Goal: Task Accomplishment & Management: Manage account settings

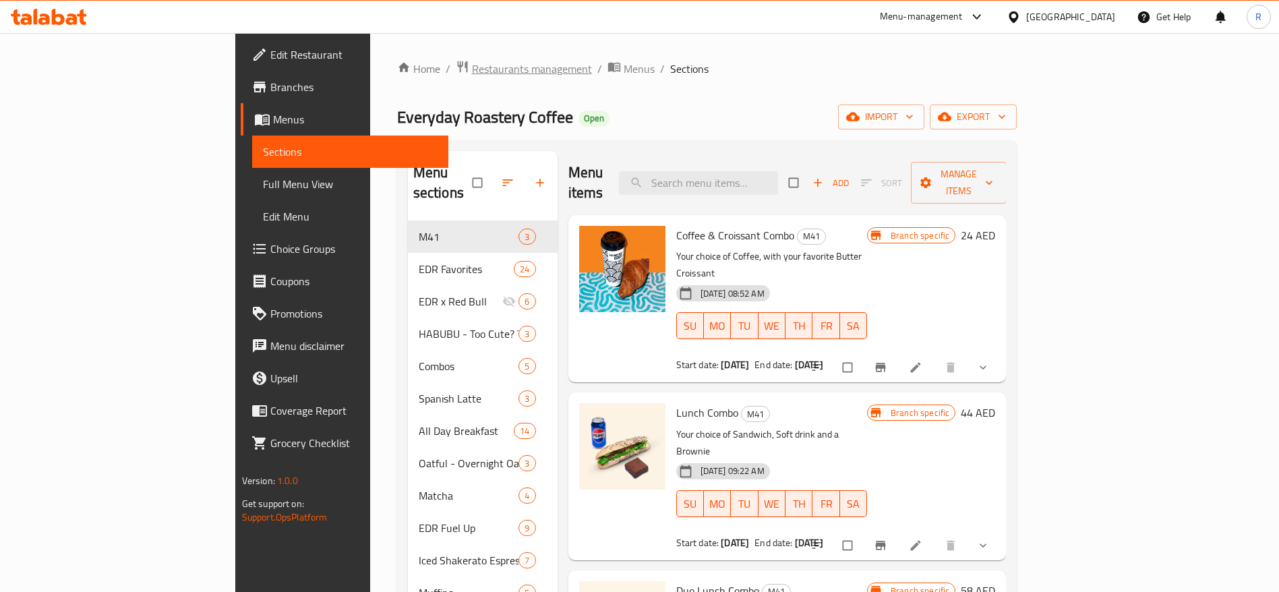
click at [472, 67] on span "Restaurants management" at bounding box center [532, 69] width 120 height 16
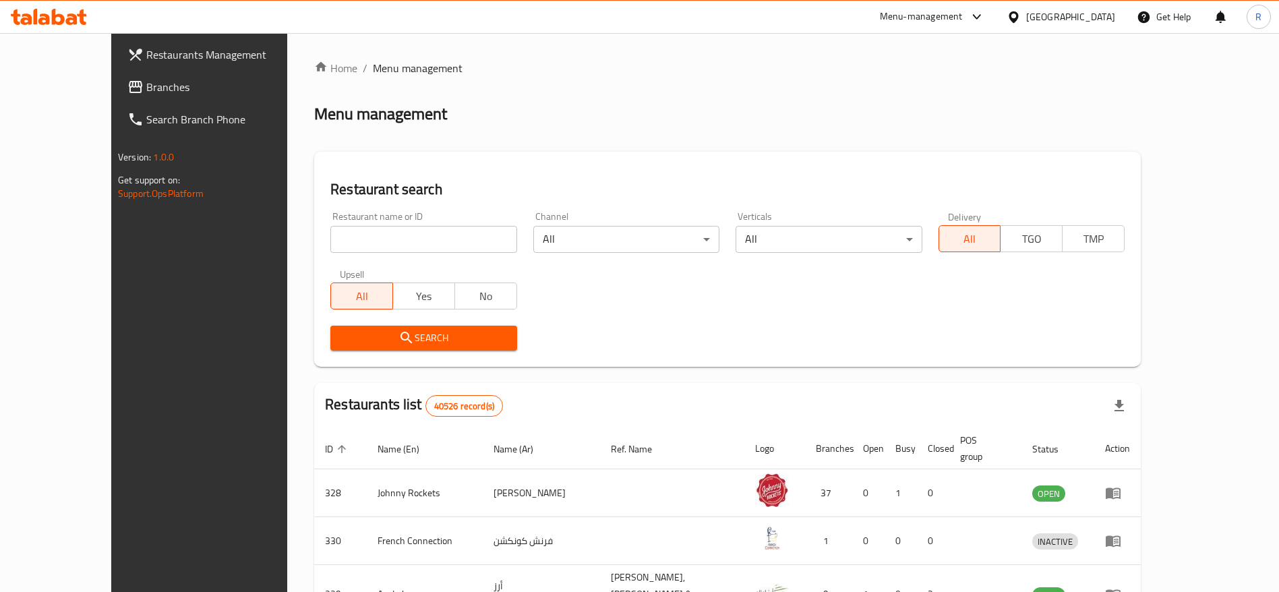
click at [423, 236] on input "search" at bounding box center [423, 239] width 186 height 27
type input "everyday roastery"
click button "Search" at bounding box center [423, 338] width 186 height 25
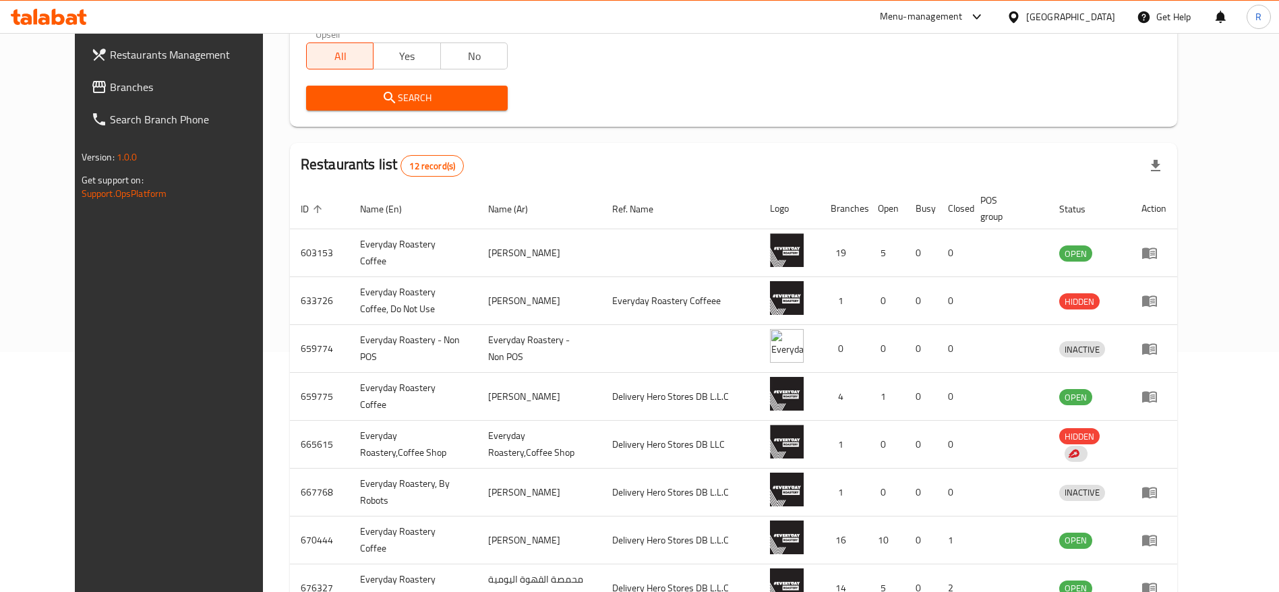
scroll to position [253, 0]
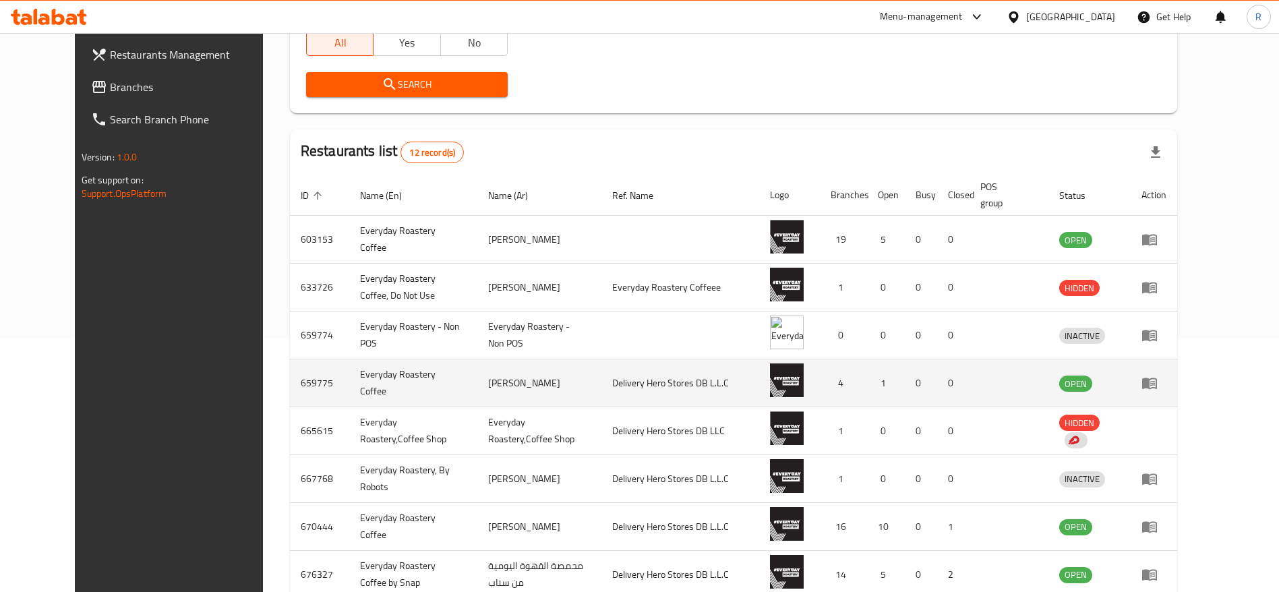
click at [1157, 384] on icon "enhanced table" at bounding box center [1149, 383] width 15 height 11
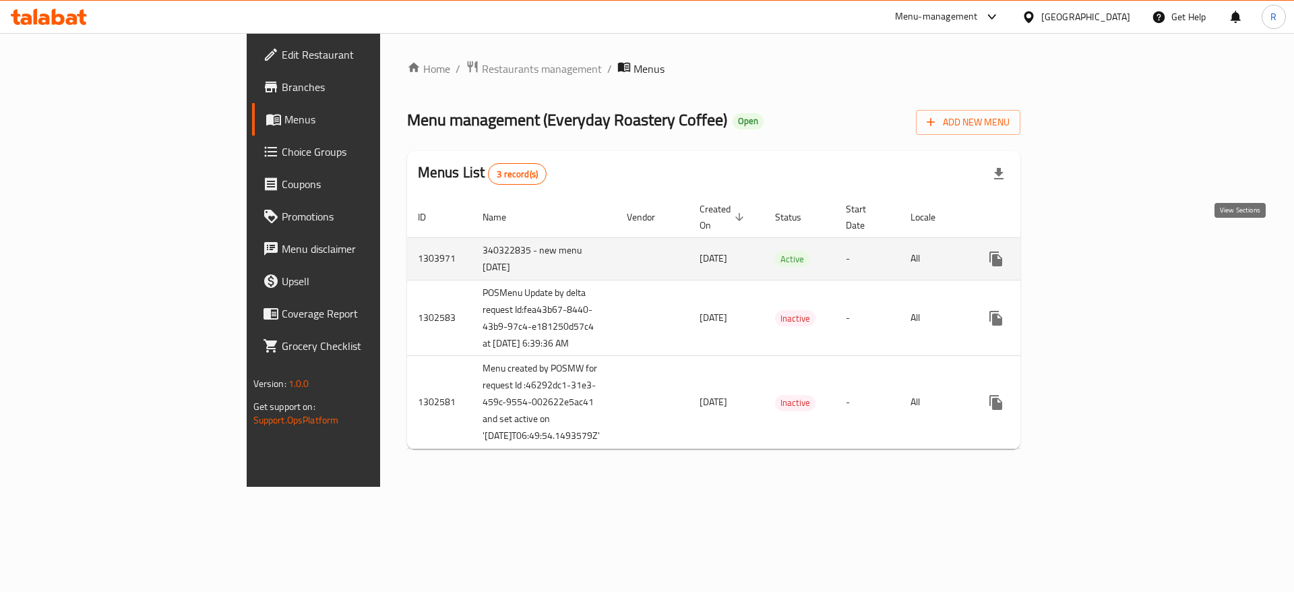
click at [1101, 251] on icon "enhanced table" at bounding box center [1093, 259] width 16 height 16
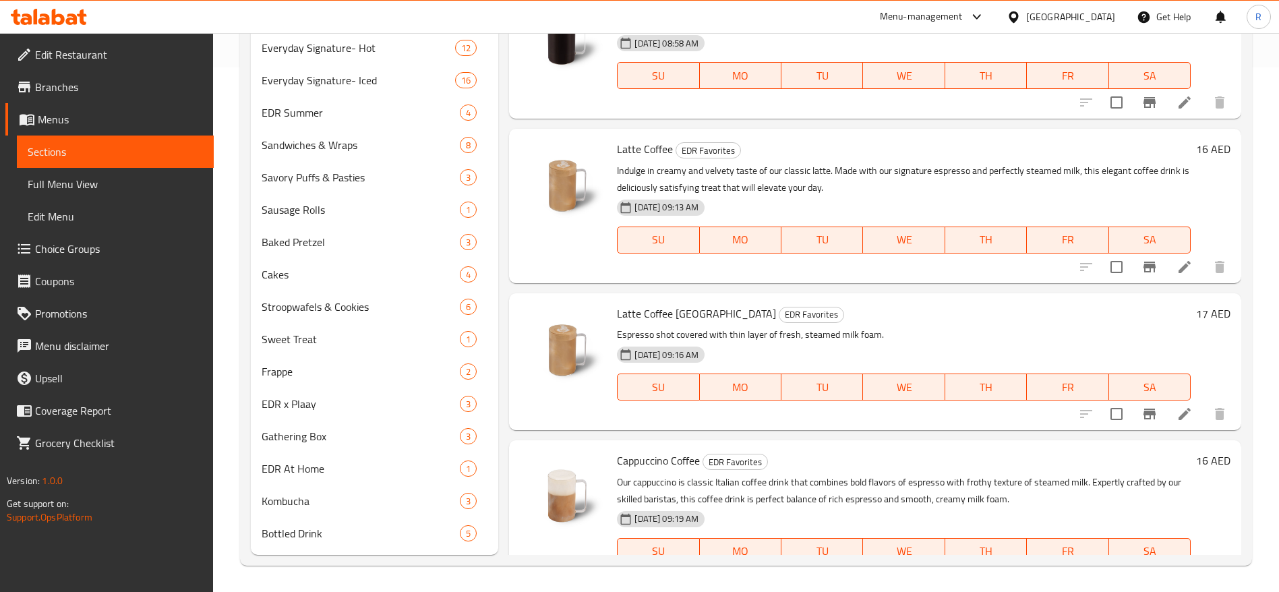
scroll to position [117, 0]
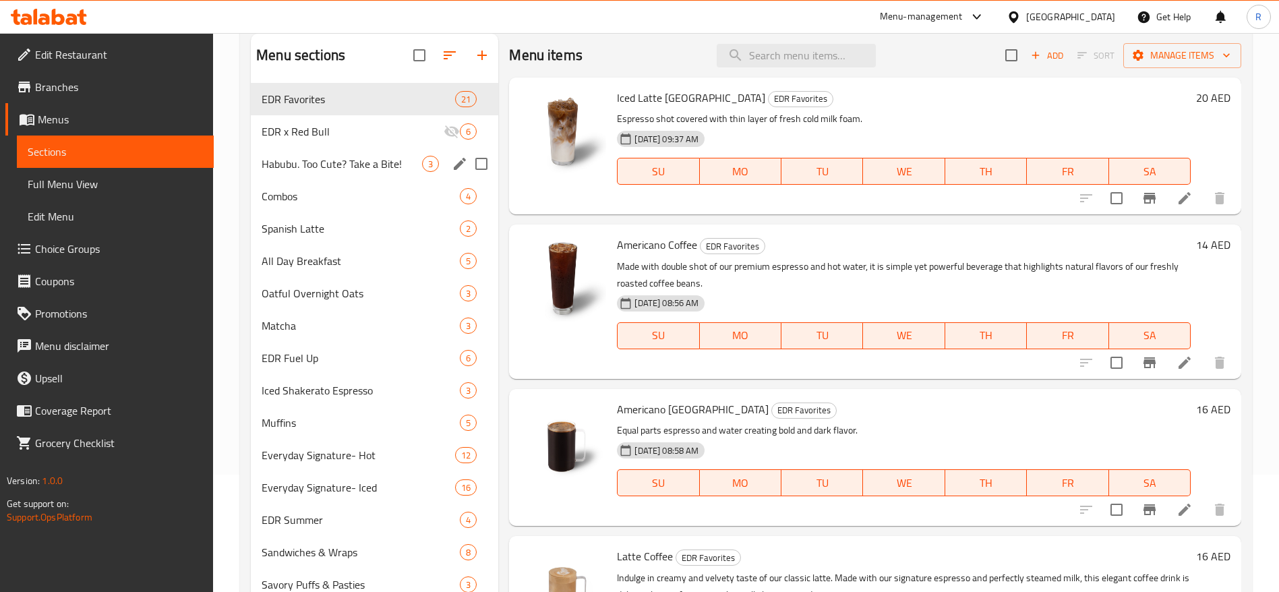
click at [356, 160] on span "Habubu. Too Cute? Take a Bite!" at bounding box center [342, 164] width 160 height 16
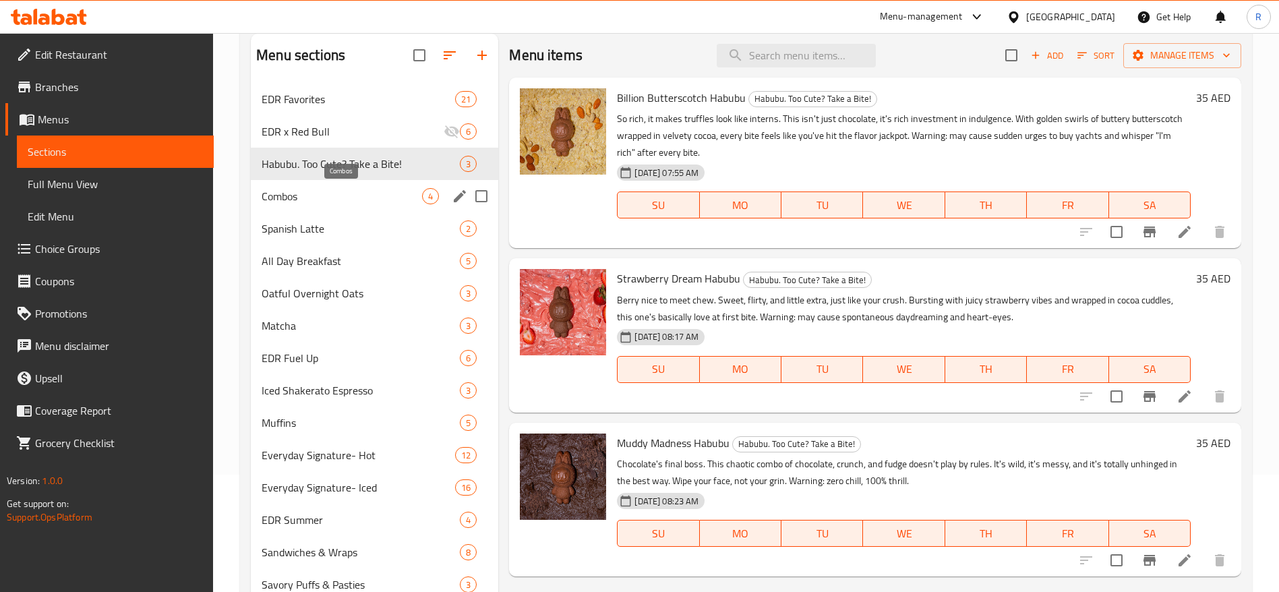
click at [355, 198] on span "Combos" at bounding box center [342, 196] width 160 height 16
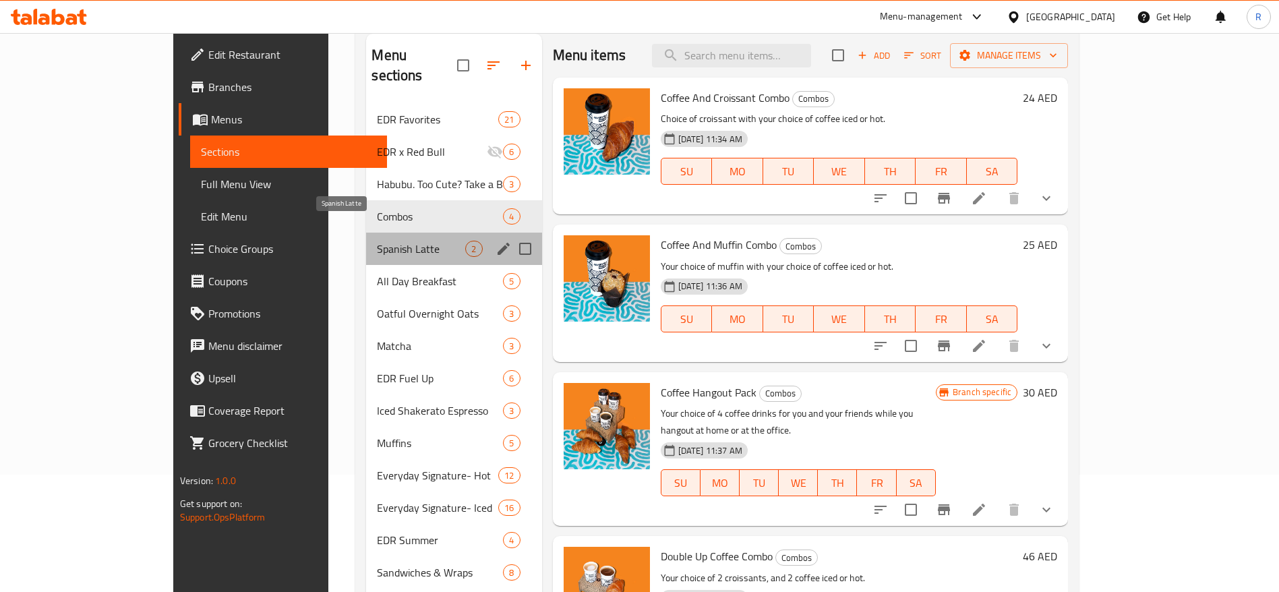
click at [377, 241] on span "Spanish Latte" at bounding box center [421, 249] width 88 height 16
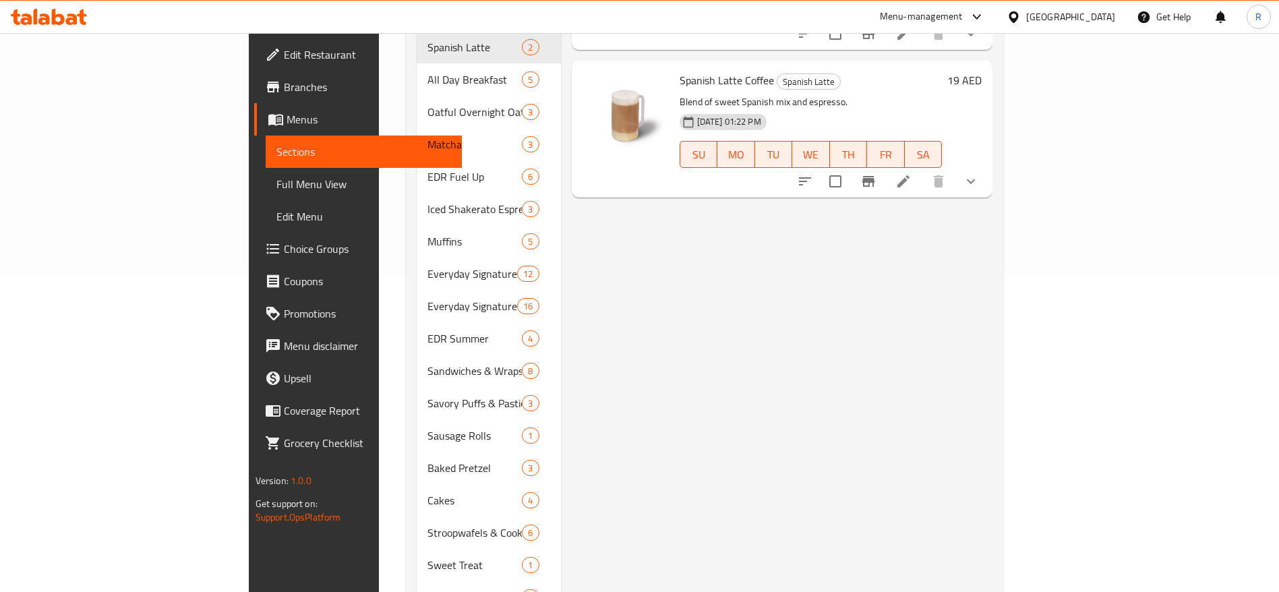
scroll to position [322, 0]
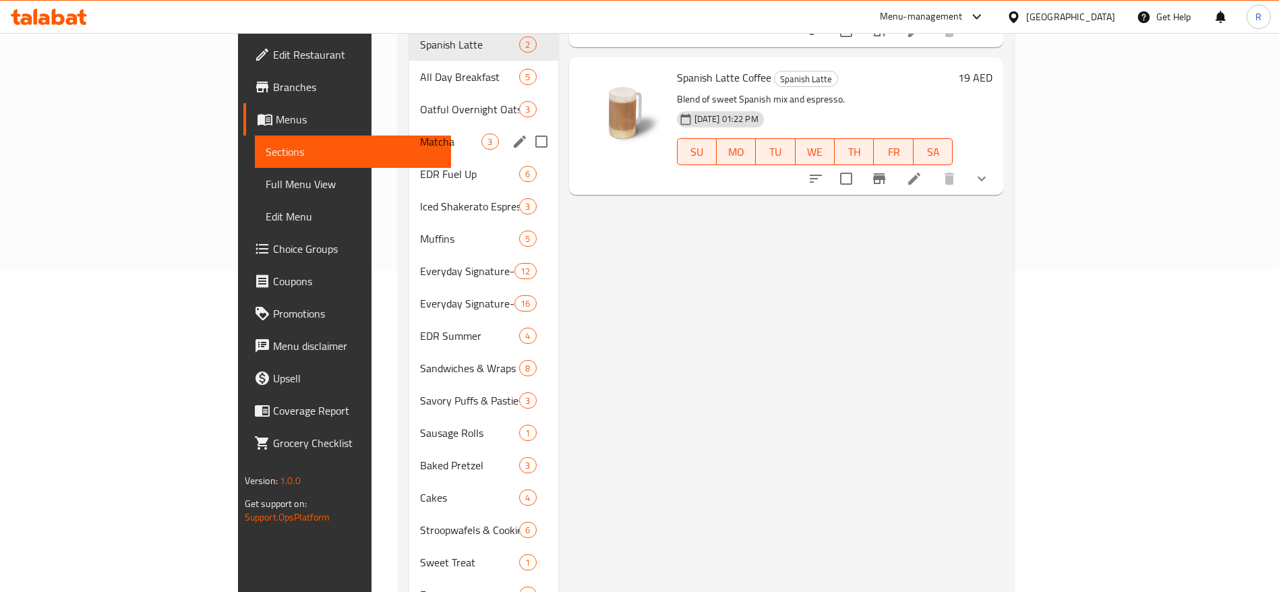
click at [420, 101] on span "Oatful Overnight Oats" at bounding box center [469, 109] width 99 height 16
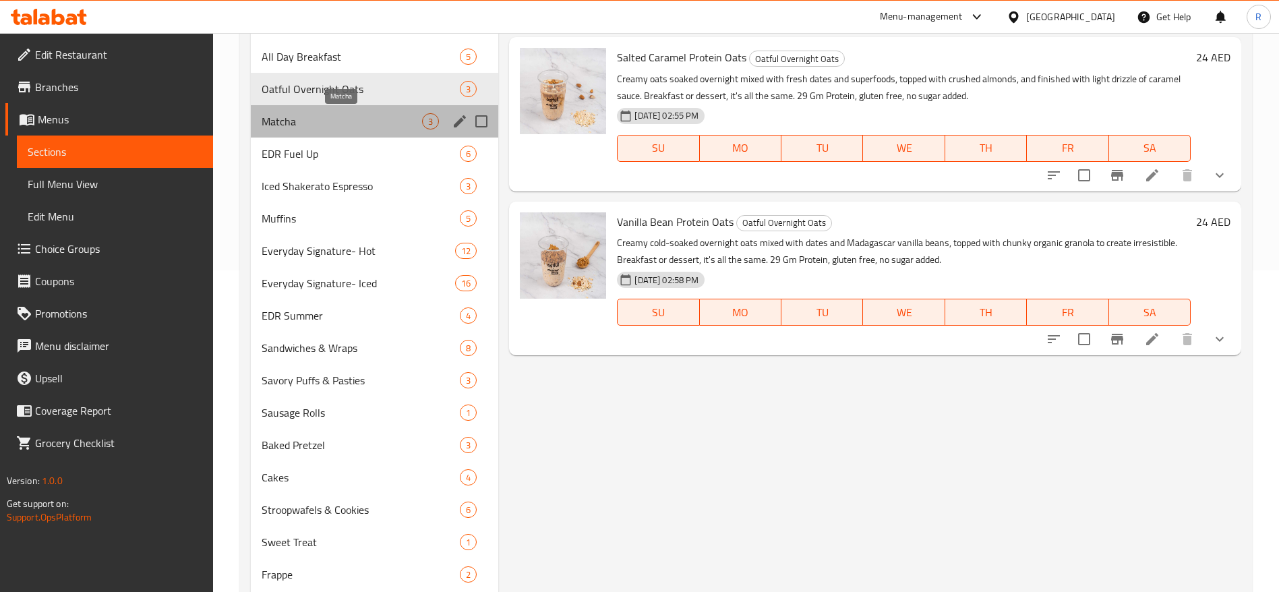
click at [328, 127] on span "Matcha" at bounding box center [342, 121] width 160 height 16
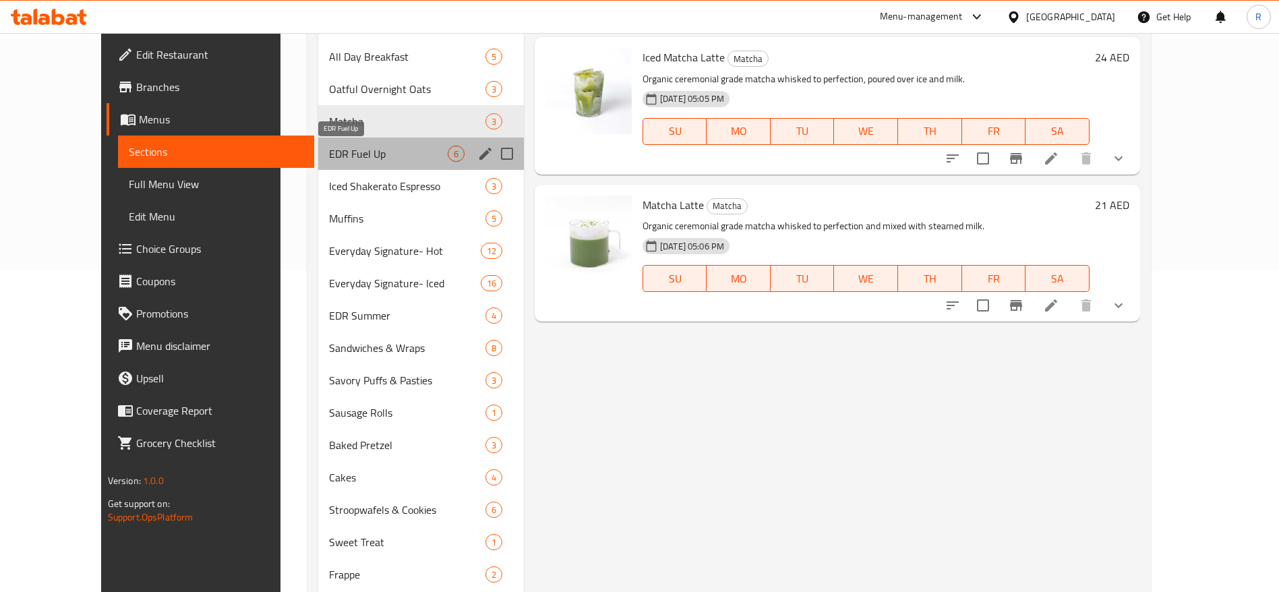
click at [337, 147] on span "EDR Fuel Up" at bounding box center [388, 154] width 118 height 16
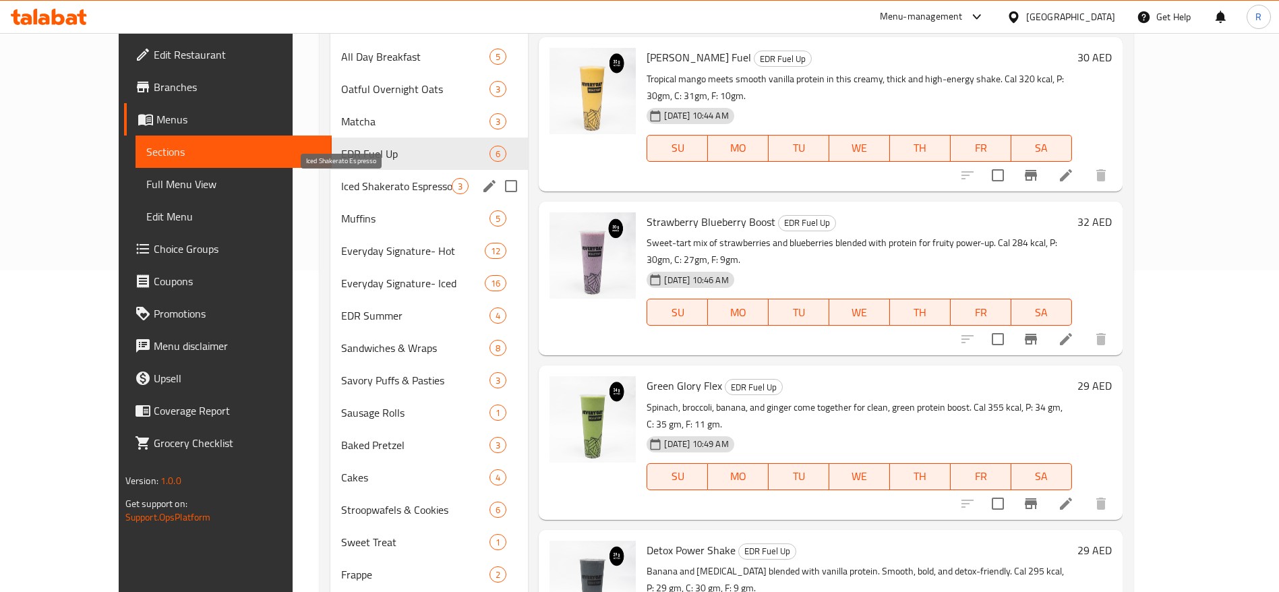
click at [346, 191] on span "Iced Shakerato Espresso" at bounding box center [396, 186] width 111 height 16
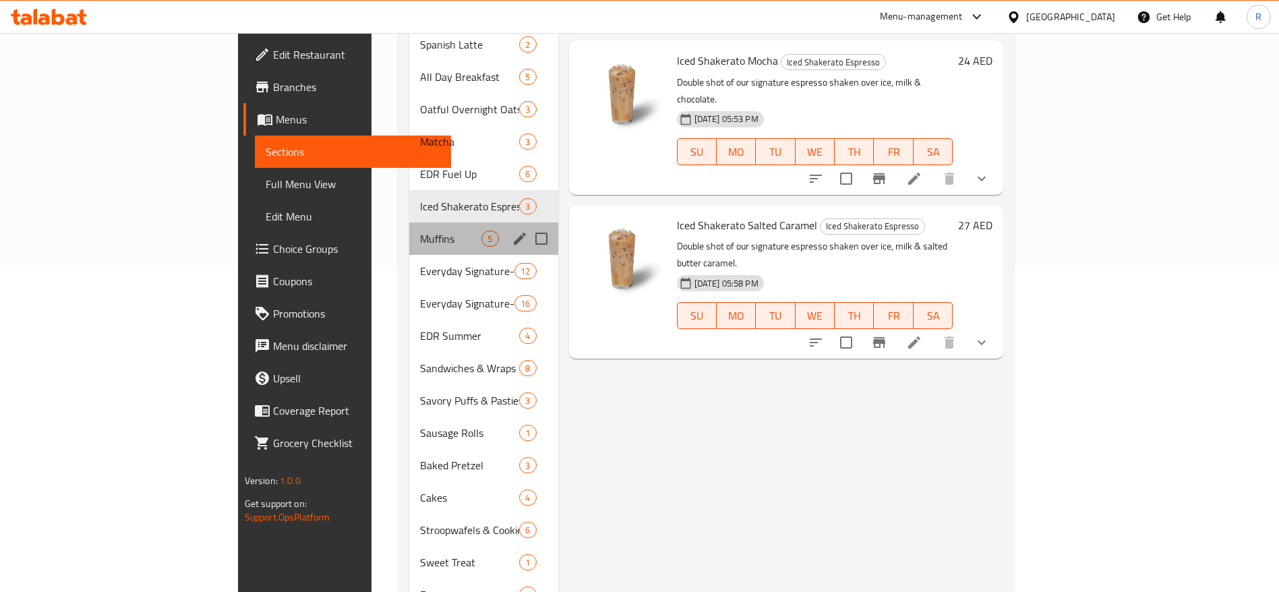
click at [409, 230] on div "Muffins 5" at bounding box center [483, 238] width 148 height 32
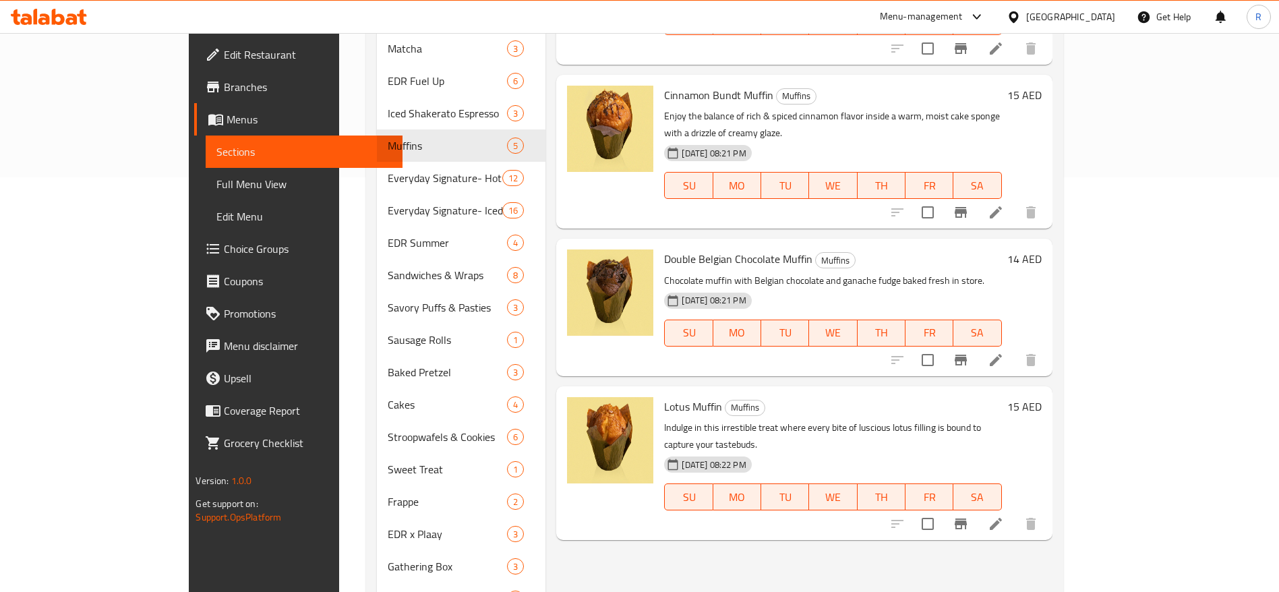
scroll to position [455, 0]
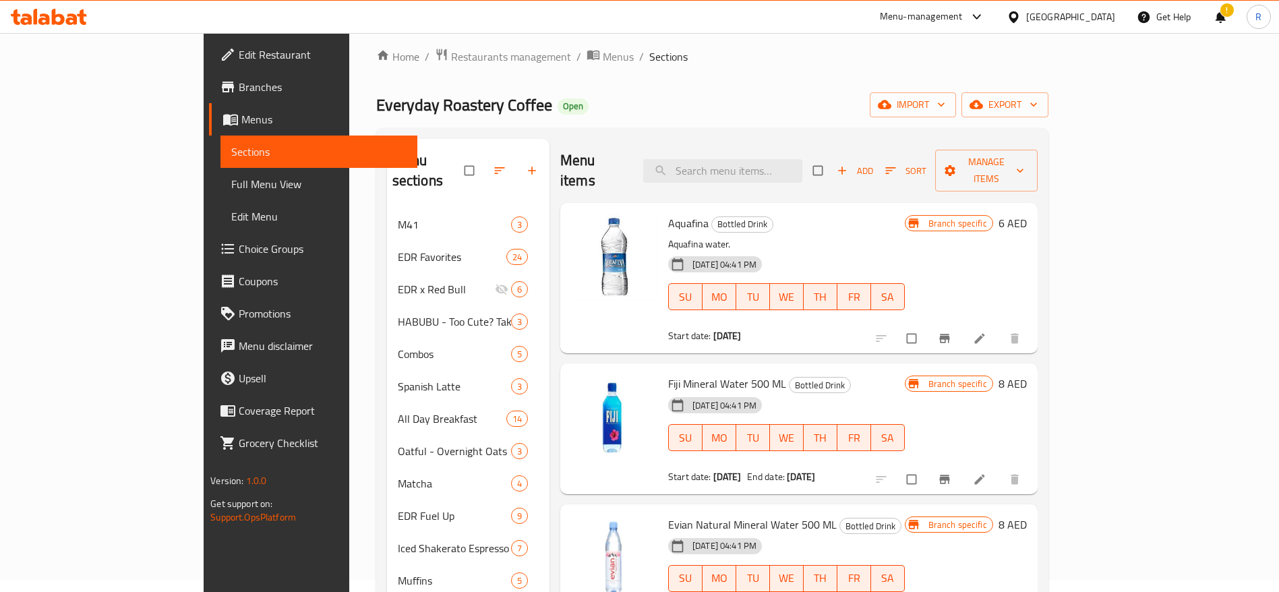
scroll to position [3, 0]
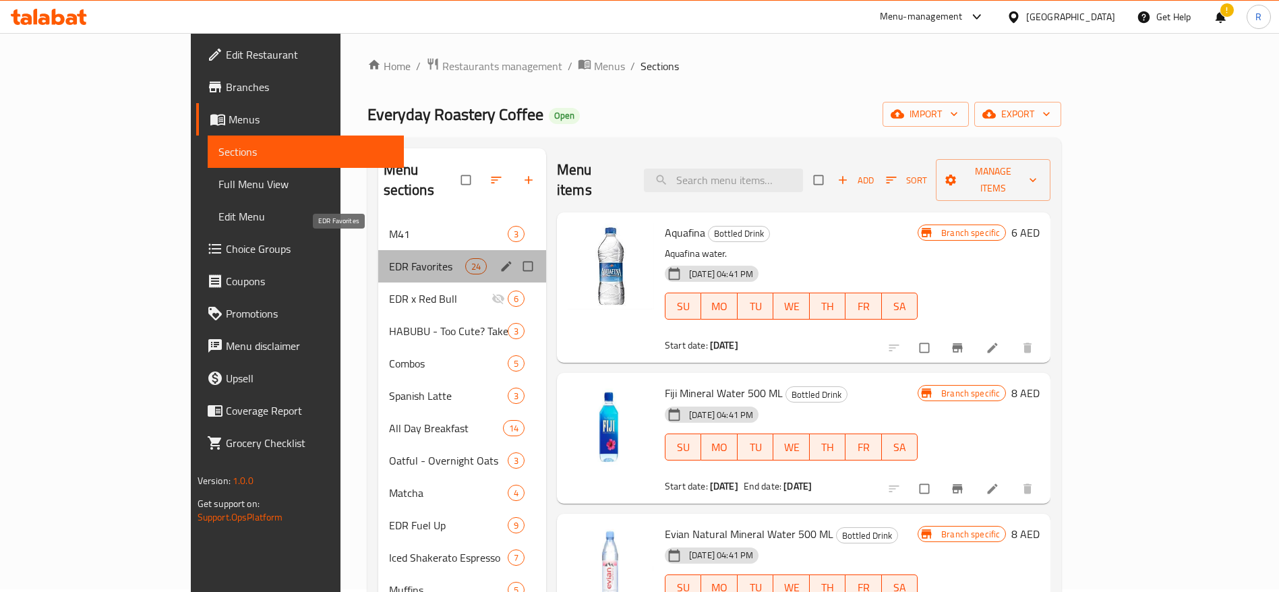
click at [394, 258] on span "EDR Favorites" at bounding box center [427, 266] width 76 height 16
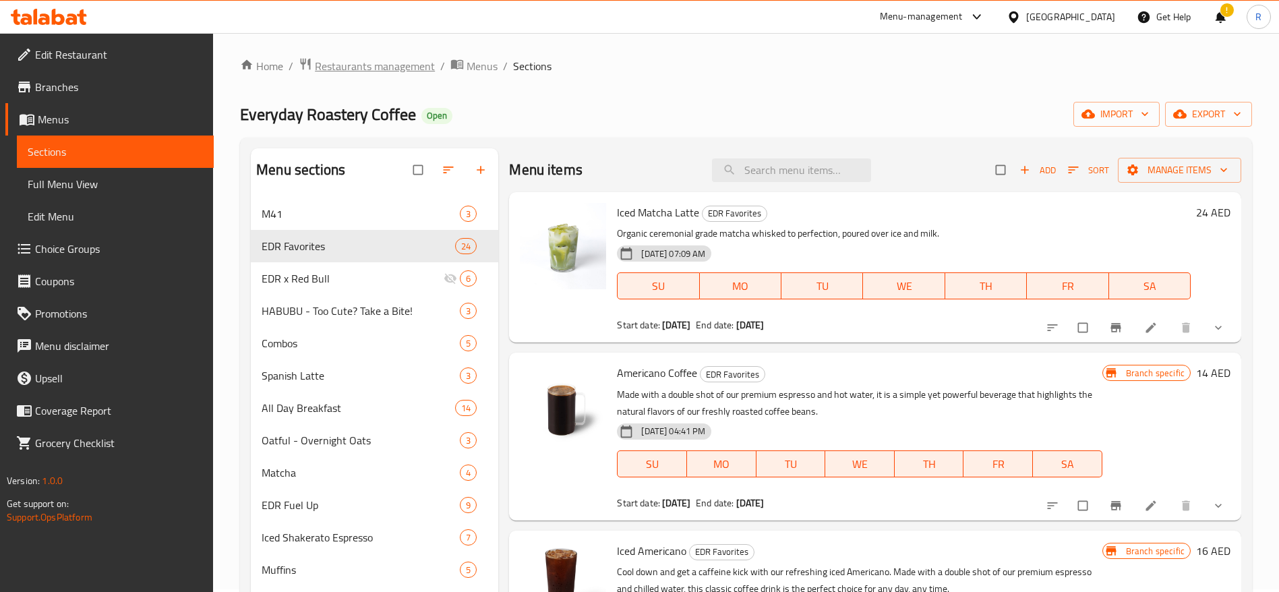
click at [377, 67] on span "Restaurants management" at bounding box center [375, 66] width 120 height 16
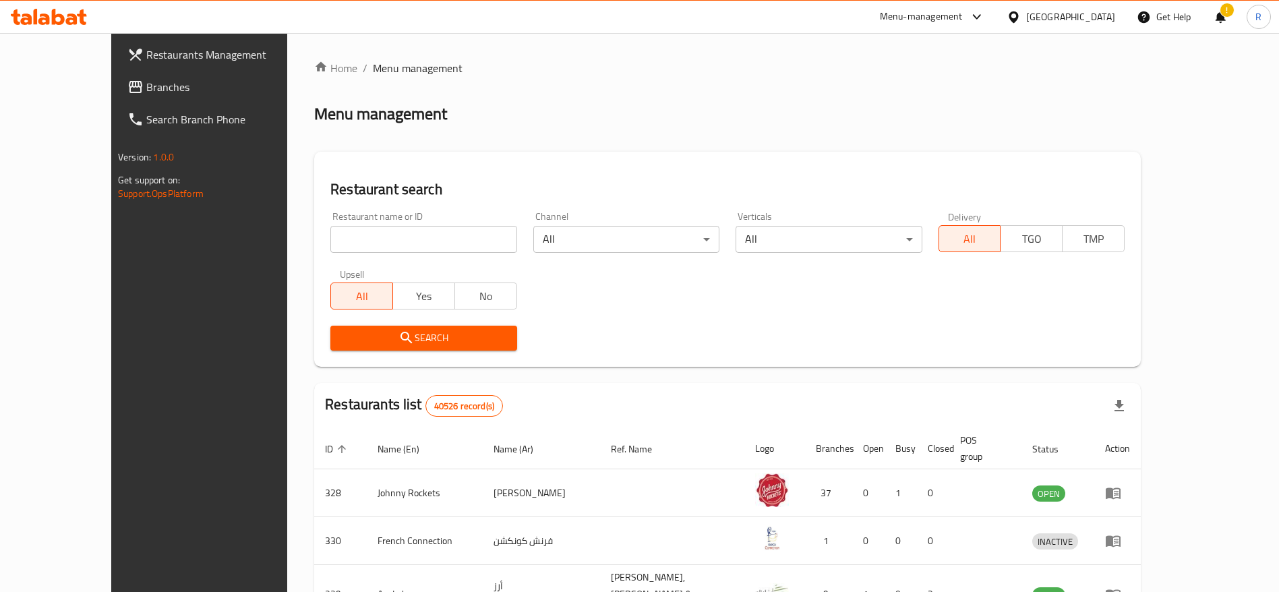
click at [399, 240] on input "search" at bounding box center [423, 239] width 186 height 27
type input "everyday roastery"
click button "Search" at bounding box center [423, 338] width 186 height 25
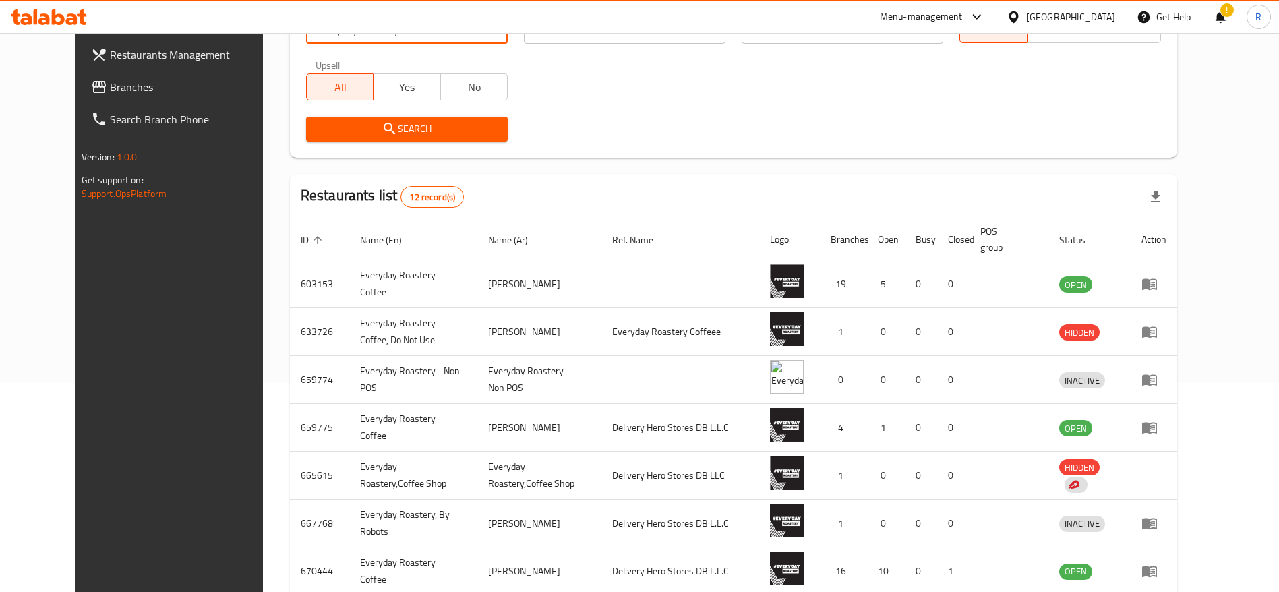
scroll to position [232, 0]
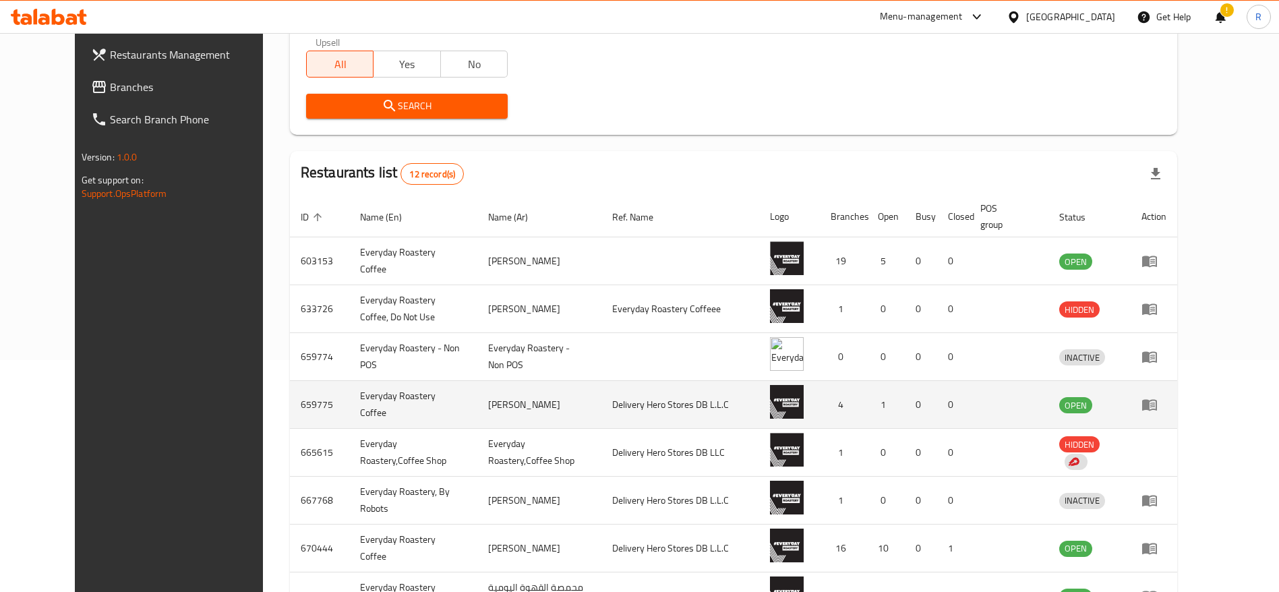
click at [1157, 406] on icon "enhanced table" at bounding box center [1149, 404] width 16 height 16
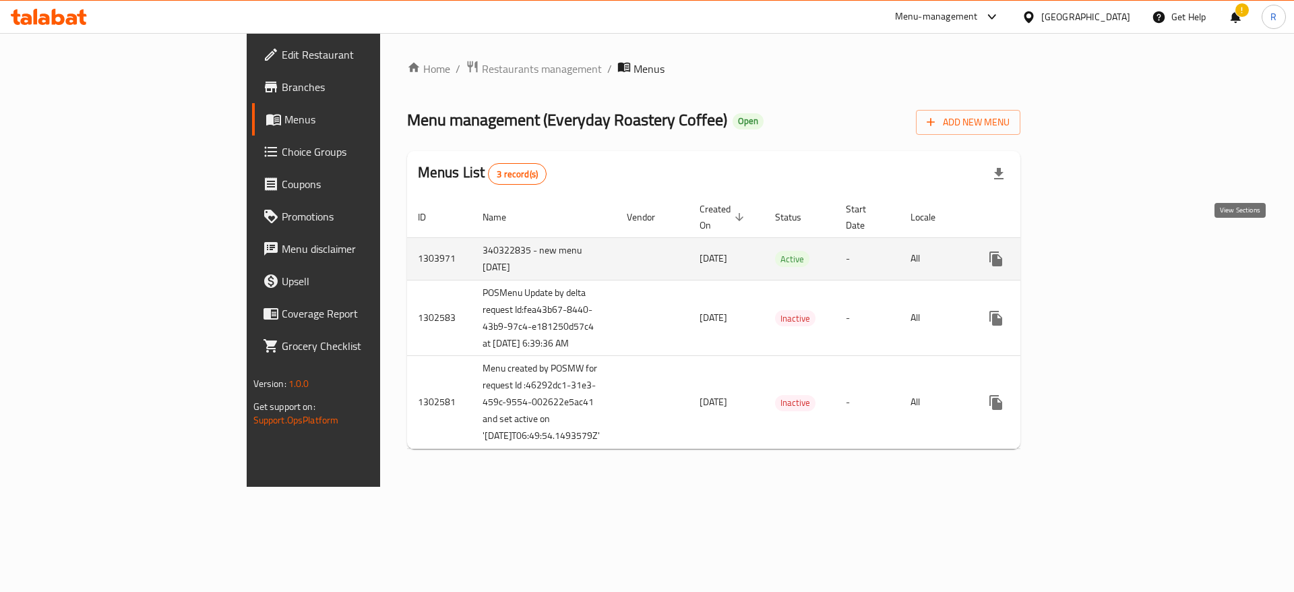
click at [1101, 251] on icon "enhanced table" at bounding box center [1093, 259] width 16 height 16
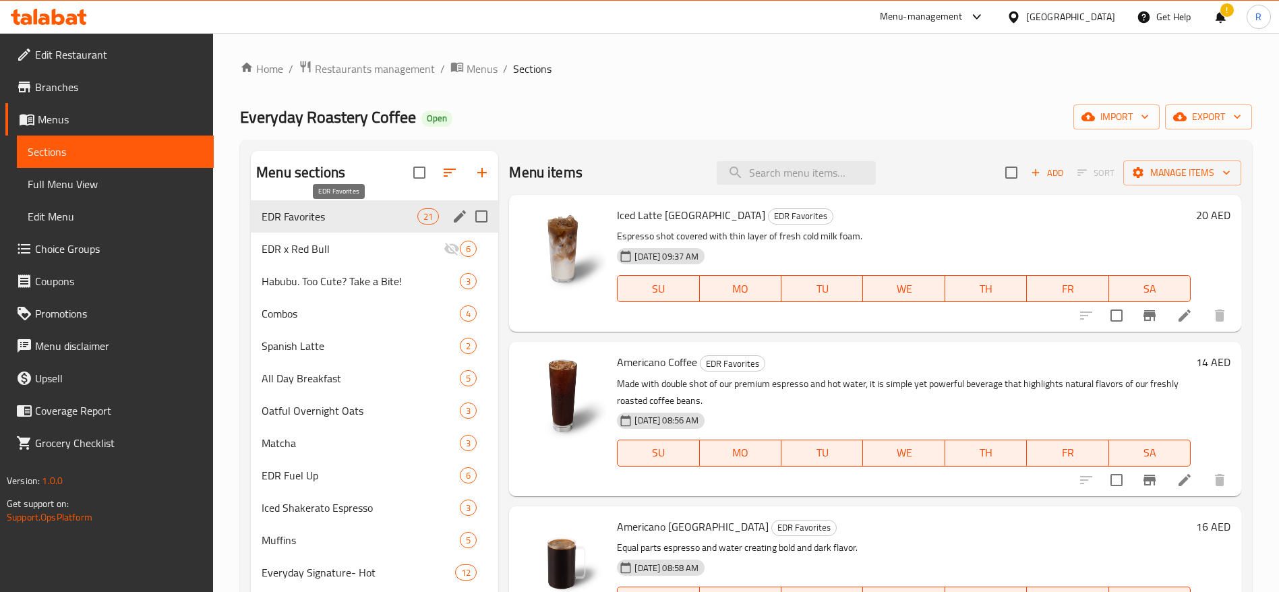
click at [351, 213] on span "EDR Favorites" at bounding box center [340, 216] width 156 height 16
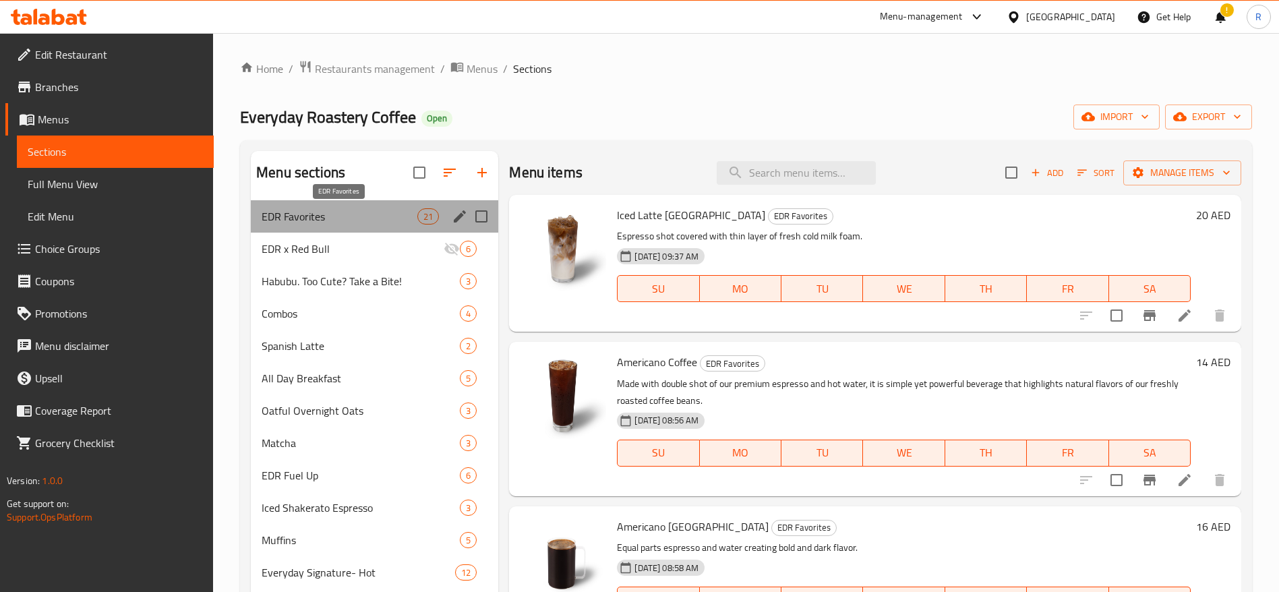
click at [351, 213] on span "EDR Favorites" at bounding box center [340, 216] width 156 height 16
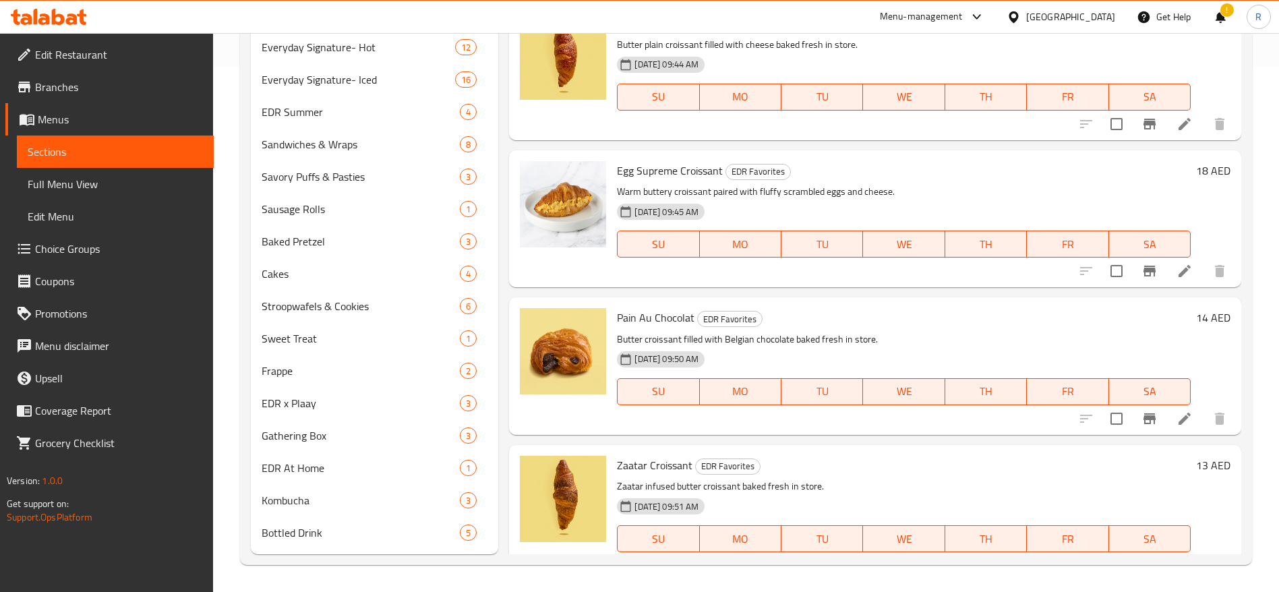
scroll to position [2299, 0]
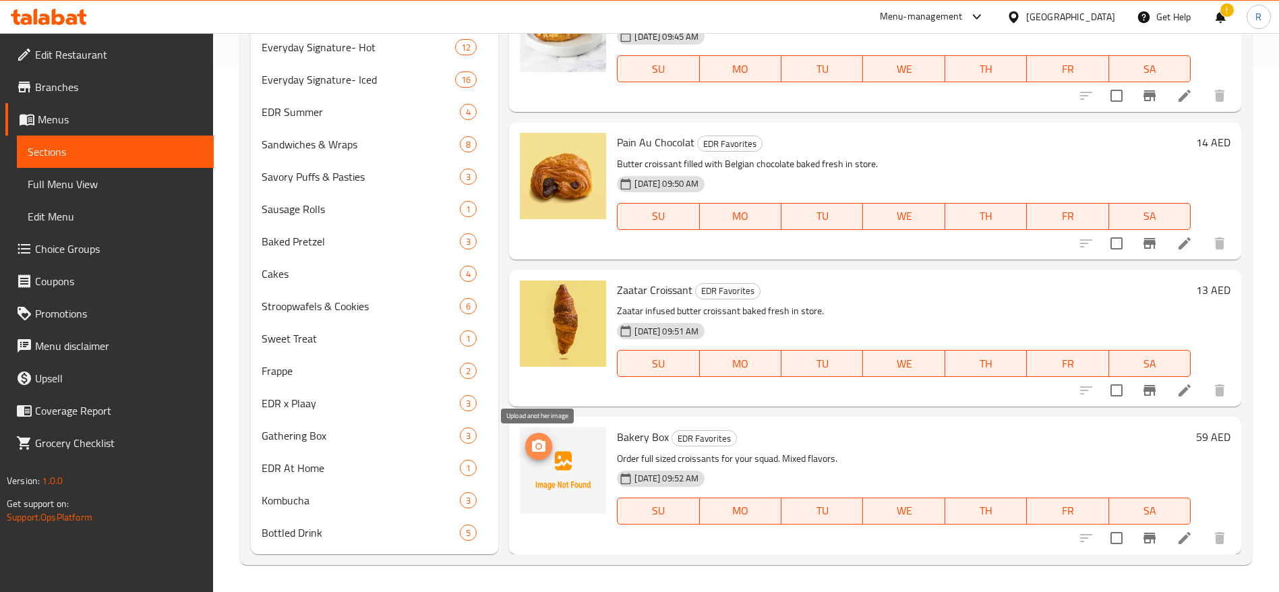
click at [537, 450] on icon "upload picture" at bounding box center [538, 445] width 13 height 12
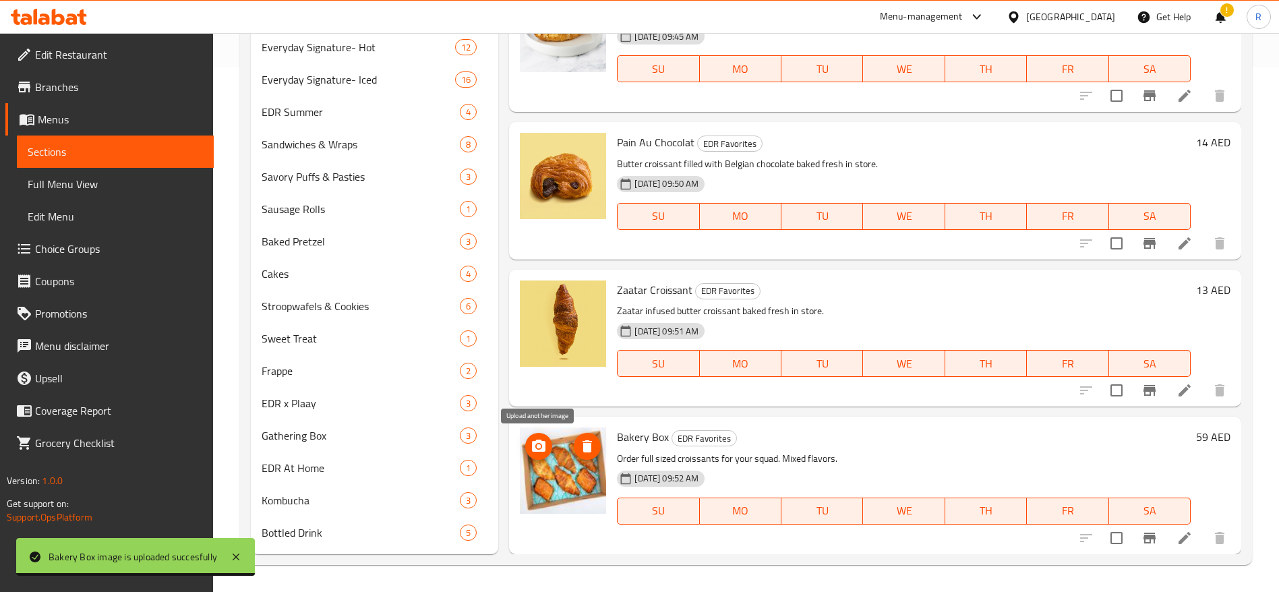
click at [534, 439] on icon "upload picture" at bounding box center [538, 446] width 16 height 16
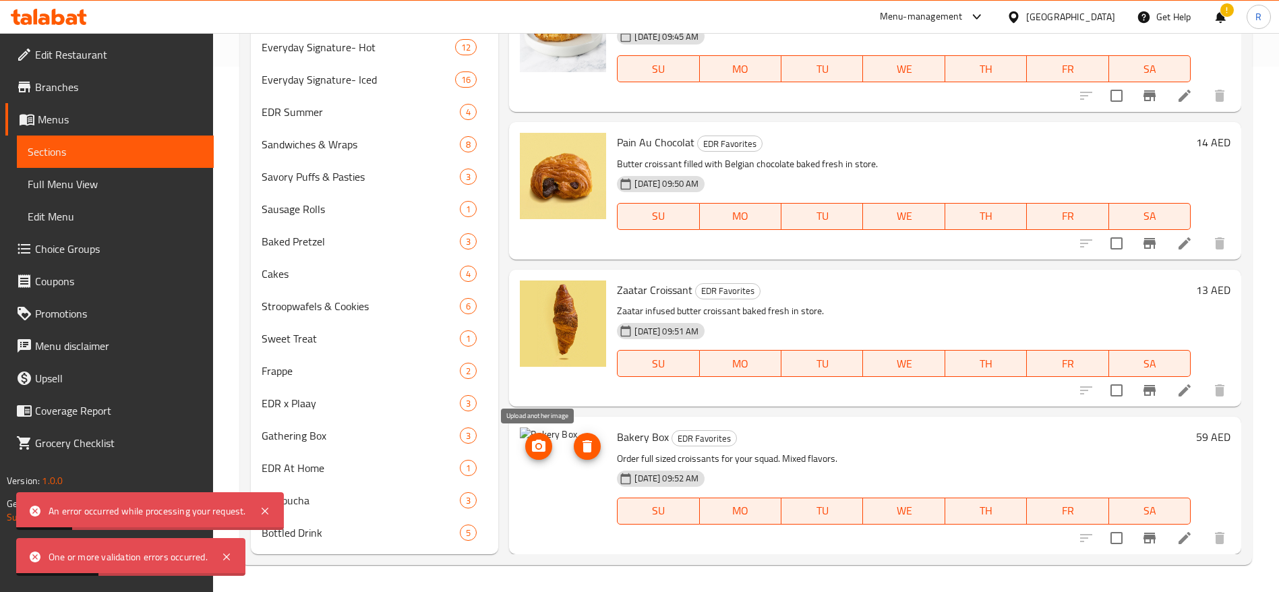
click at [537, 439] on icon "upload picture" at bounding box center [538, 446] width 16 height 16
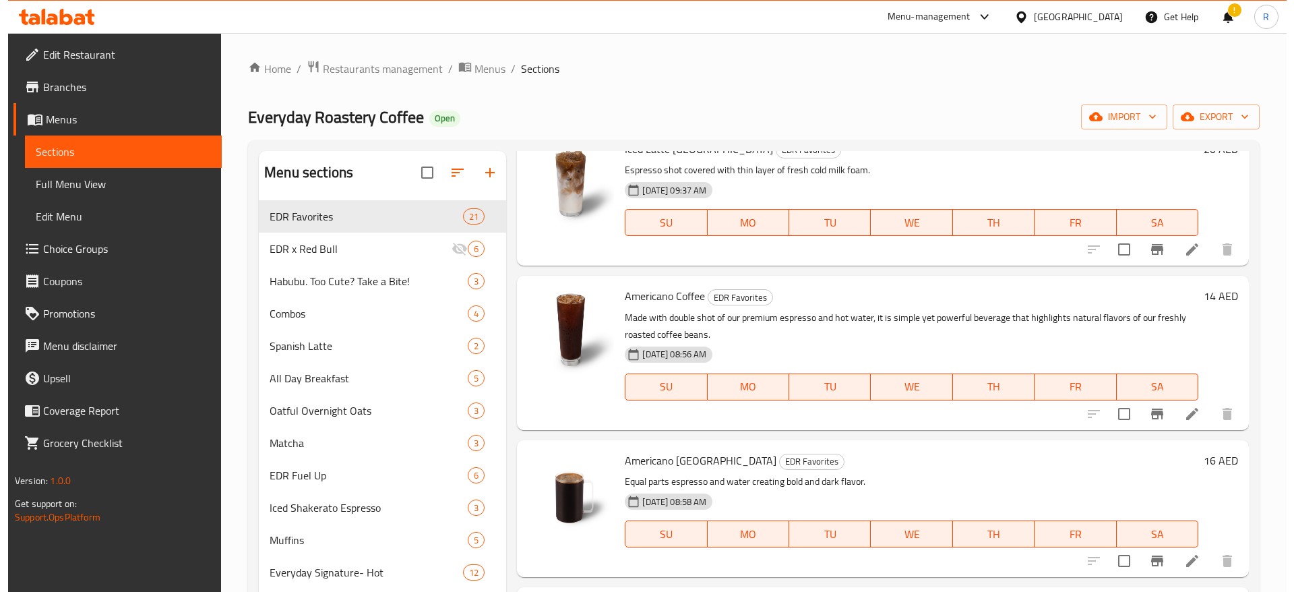
scroll to position [0, 0]
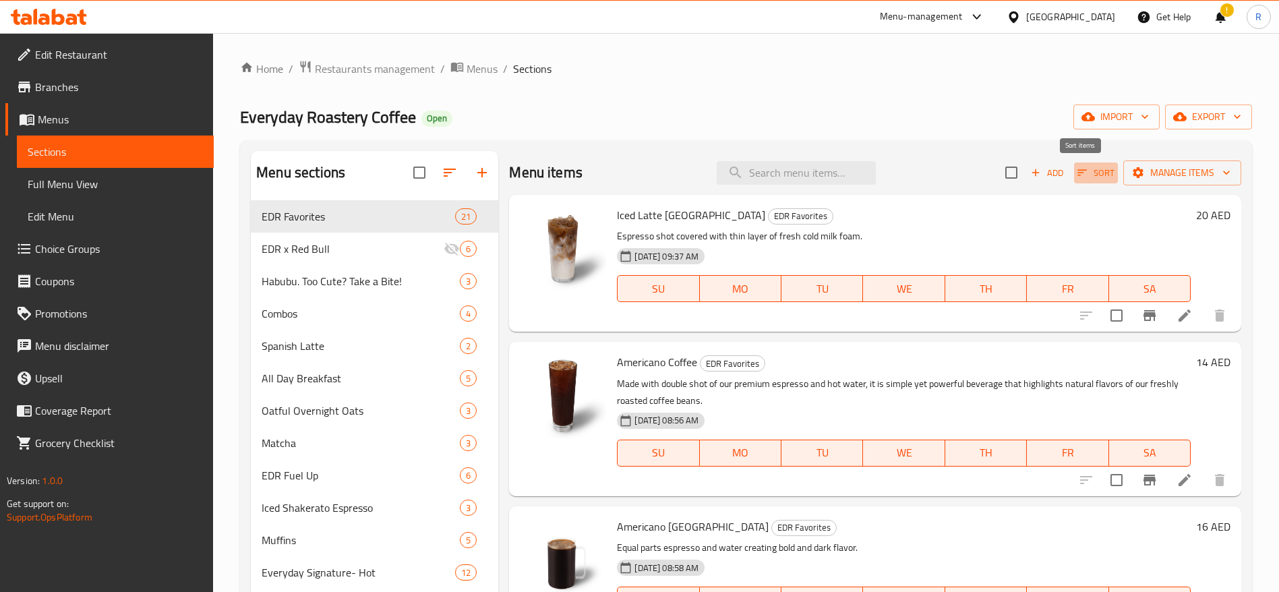
click at [1081, 175] on span "Sort" at bounding box center [1095, 173] width 37 height 16
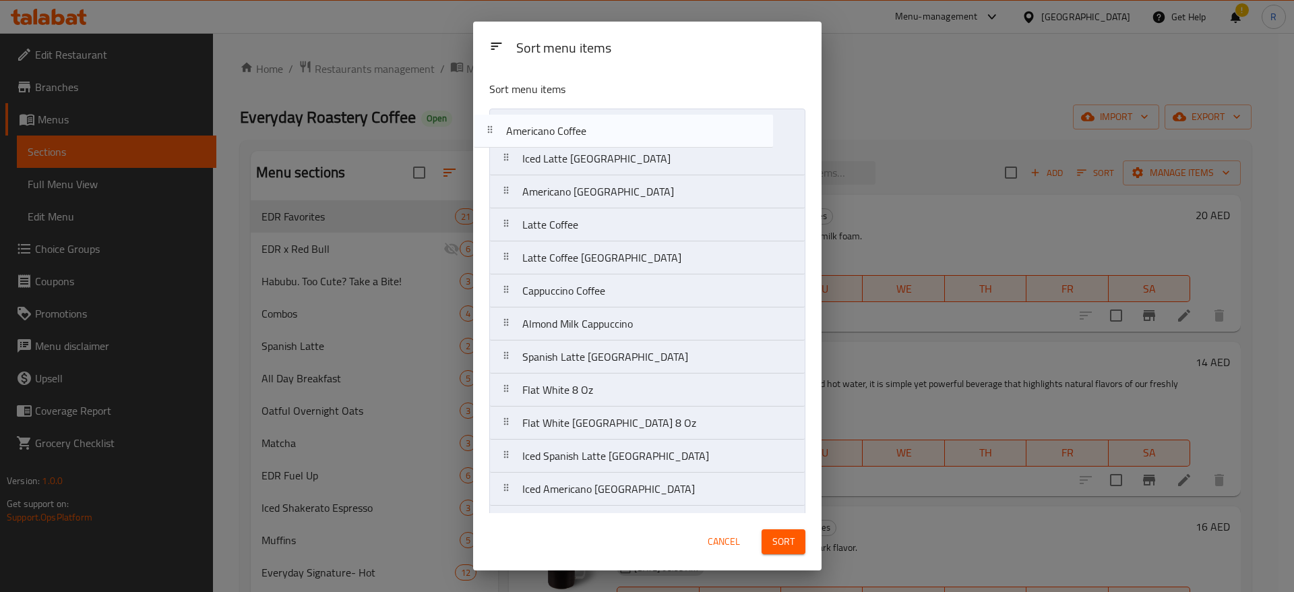
drag, startPoint x: 584, startPoint y: 167, endPoint x: 567, endPoint y: 144, distance: 28.8
click at [567, 144] on nav "Iced Latte Brazil Americano Coffee Americano Brazil Latte Coffee Latte Coffee B…" at bounding box center [647, 456] width 316 height 695
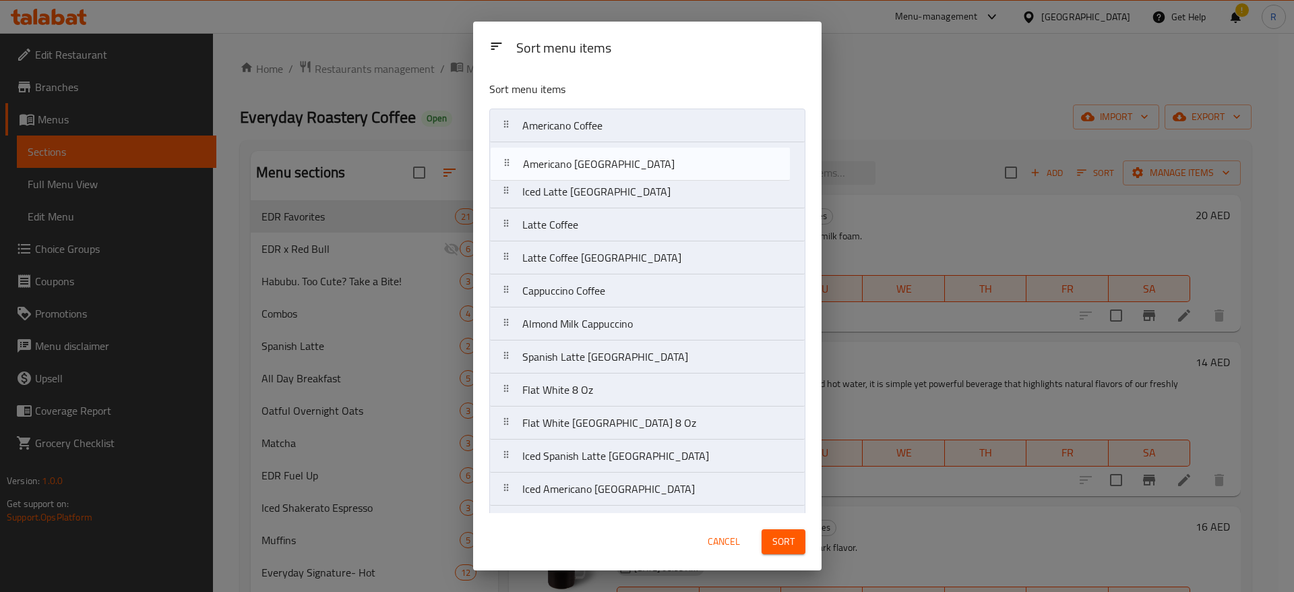
drag, startPoint x: 576, startPoint y: 193, endPoint x: 578, endPoint y: 154, distance: 38.4
click at [578, 154] on nav "Americano Coffee Iced Latte Brazil Americano Brazil Latte Coffee Latte Coffee B…" at bounding box center [647, 456] width 316 height 695
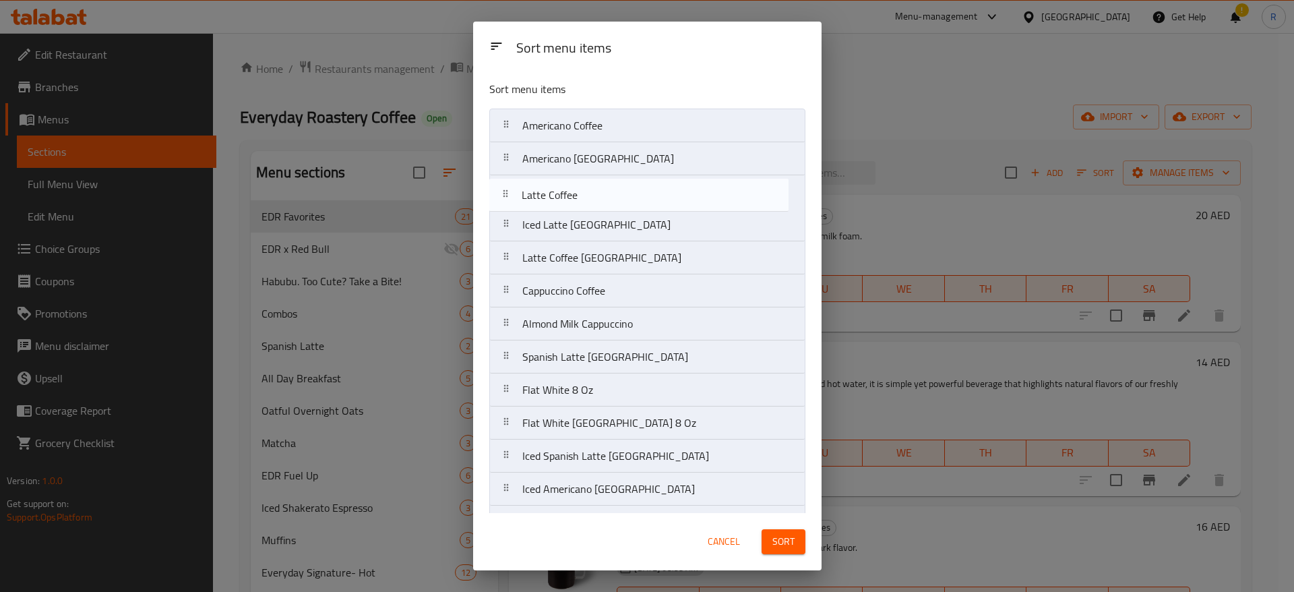
drag, startPoint x: 580, startPoint y: 230, endPoint x: 580, endPoint y: 195, distance: 35.1
click at [580, 195] on nav "Americano Coffee Americano Brazil Iced Latte Brazil Latte Coffee Latte Coffee B…" at bounding box center [647, 456] width 316 height 695
drag, startPoint x: 597, startPoint y: 259, endPoint x: 597, endPoint y: 210, distance: 49.2
click at [597, 210] on nav "Americano Coffee Americano Brazil Latte Coffee Iced Latte Brazil Latte Coffee B…" at bounding box center [647, 456] width 316 height 695
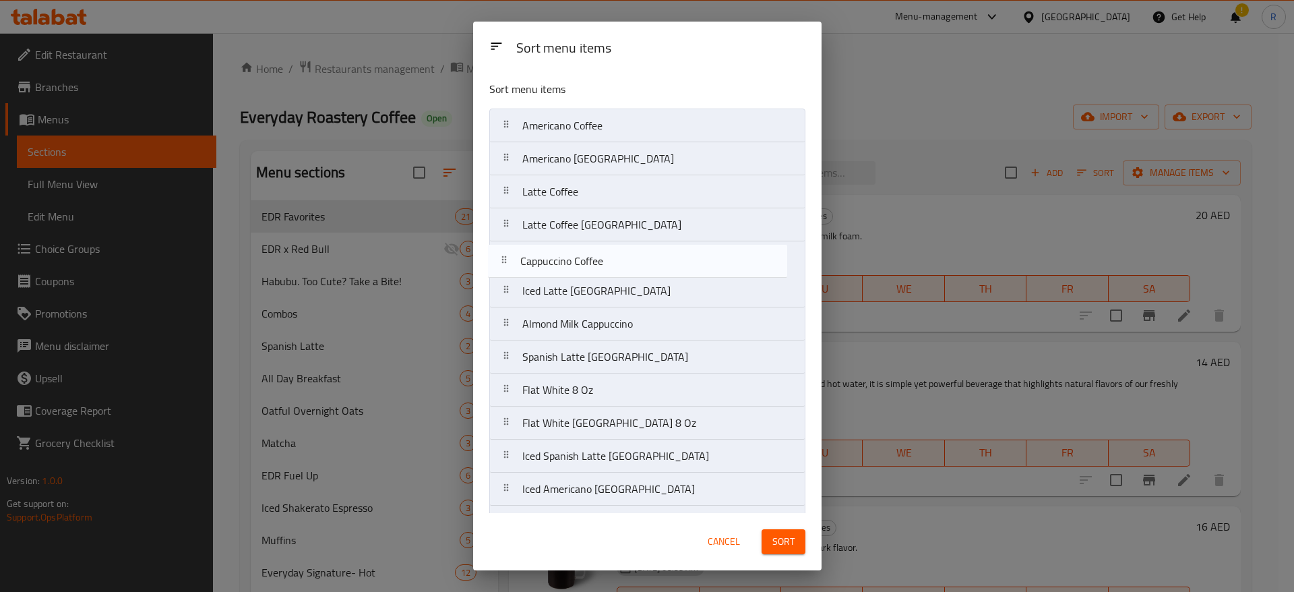
drag, startPoint x: 619, startPoint y: 305, endPoint x: 617, endPoint y: 269, distance: 35.8
click at [617, 269] on nav "Americano Coffee Americano Brazil Latte Coffee Latte Coffee Brazil Iced Latte B…" at bounding box center [647, 456] width 316 height 695
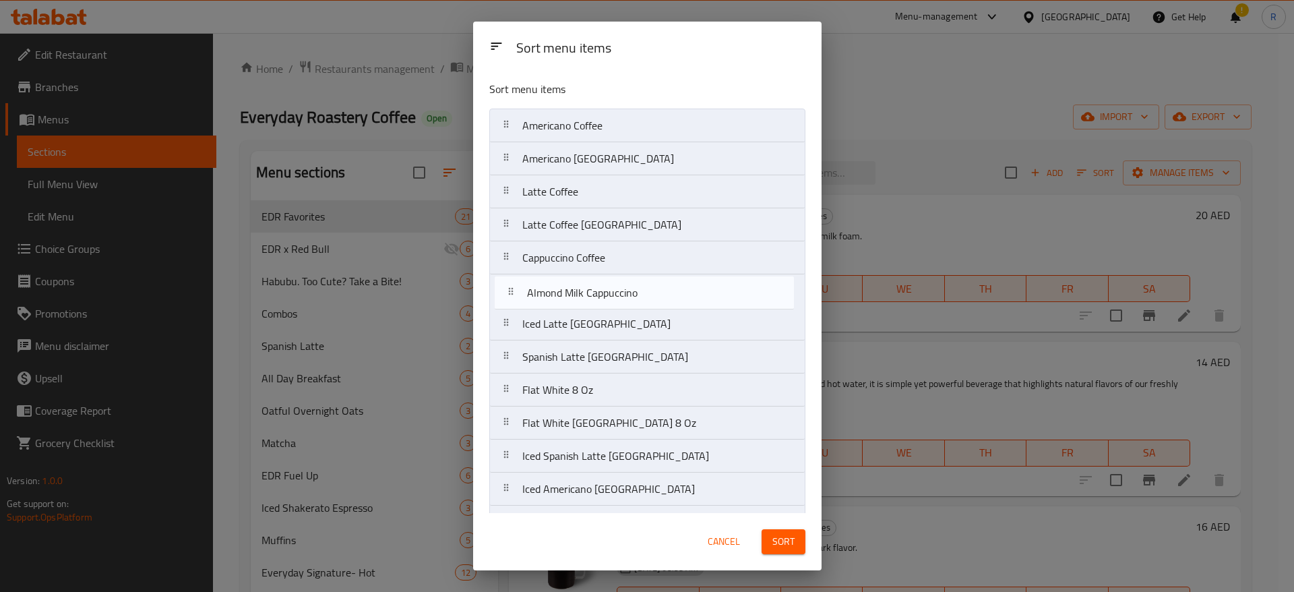
drag, startPoint x: 603, startPoint y: 327, endPoint x: 609, endPoint y: 287, distance: 40.2
click at [609, 287] on nav "Americano Coffee Americano Brazil Latte Coffee Latte Coffee Brazil Cappuccino C…" at bounding box center [647, 456] width 316 height 695
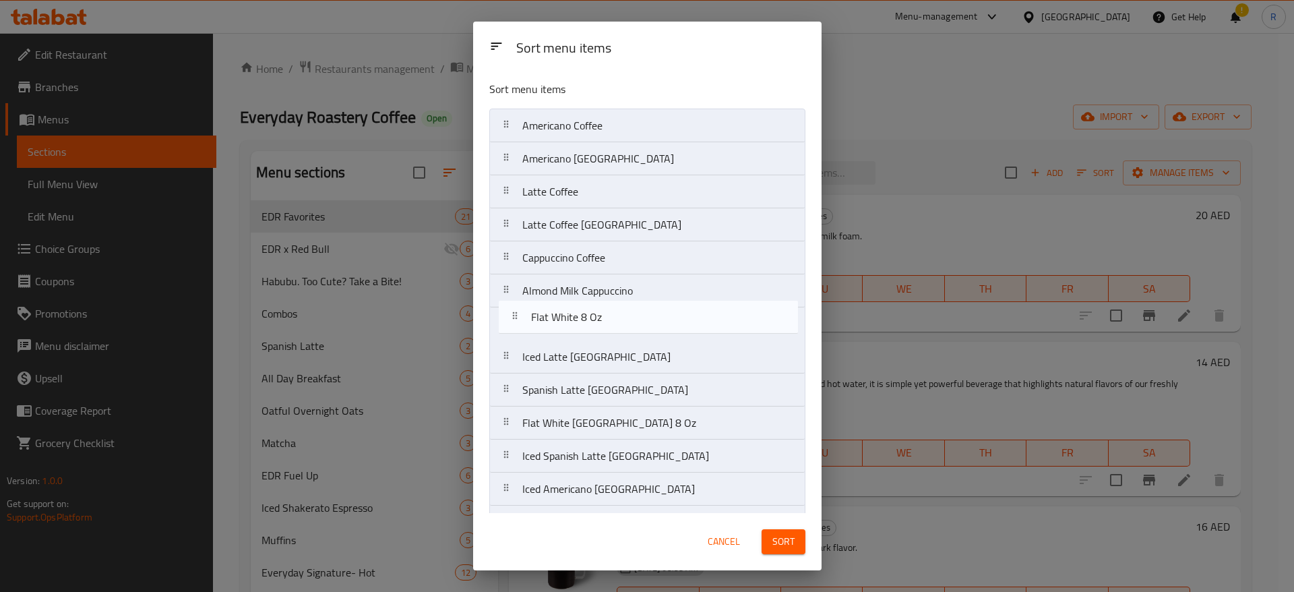
drag, startPoint x: 601, startPoint y: 398, endPoint x: 610, endPoint y: 320, distance: 78.8
click at [610, 320] on nav "Americano Coffee Americano Brazil Latte Coffee Latte Coffee Brazil Cappuccino C…" at bounding box center [647, 456] width 316 height 695
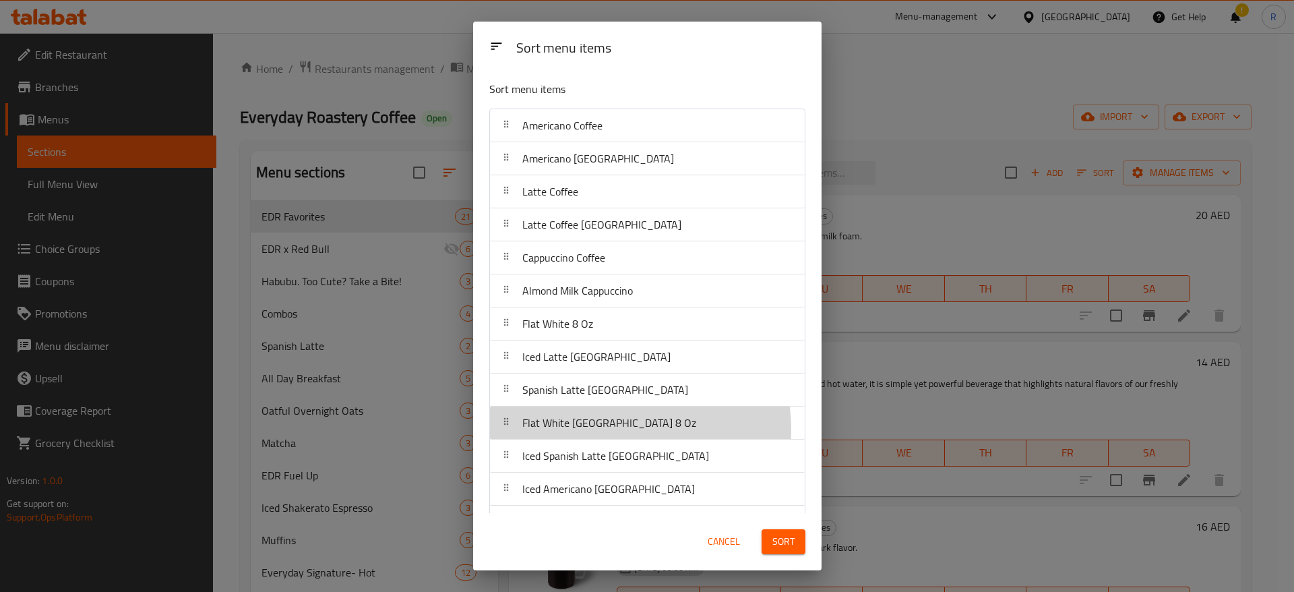
scroll to position [2, 0]
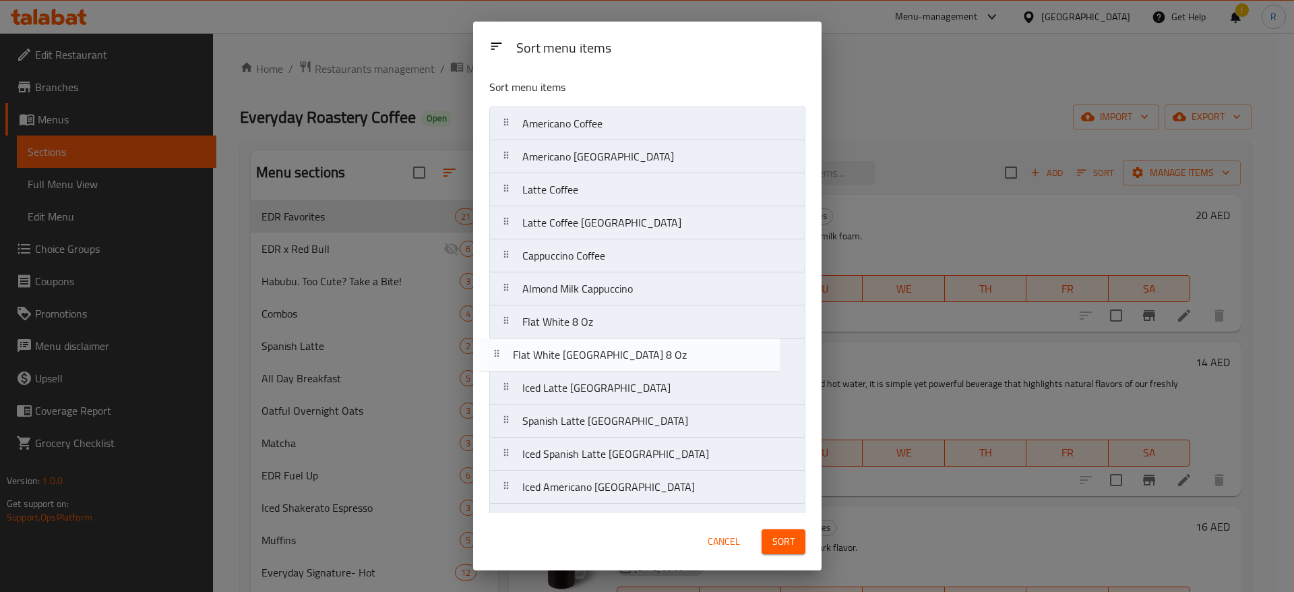
drag, startPoint x: 613, startPoint y: 429, endPoint x: 605, endPoint y: 356, distance: 73.9
click at [605, 356] on nav "Americano Coffee Americano Brazil Latte Coffee Latte Coffee Brazil Cappuccino C…" at bounding box center [647, 453] width 316 height 695
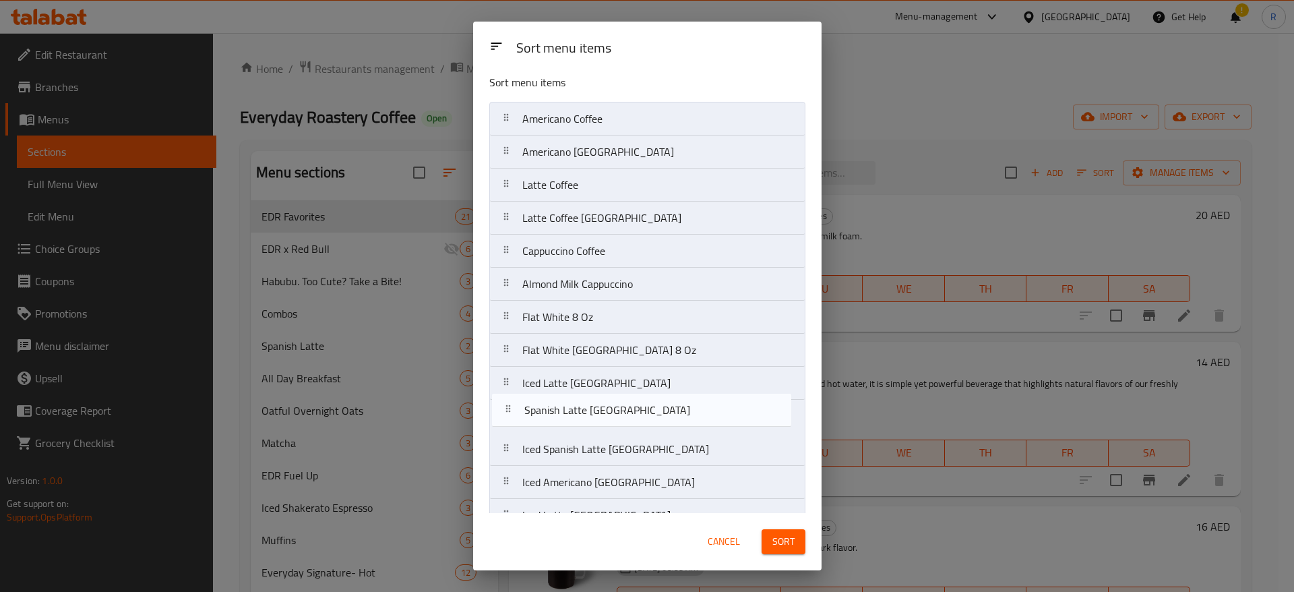
scroll to position [11, 0]
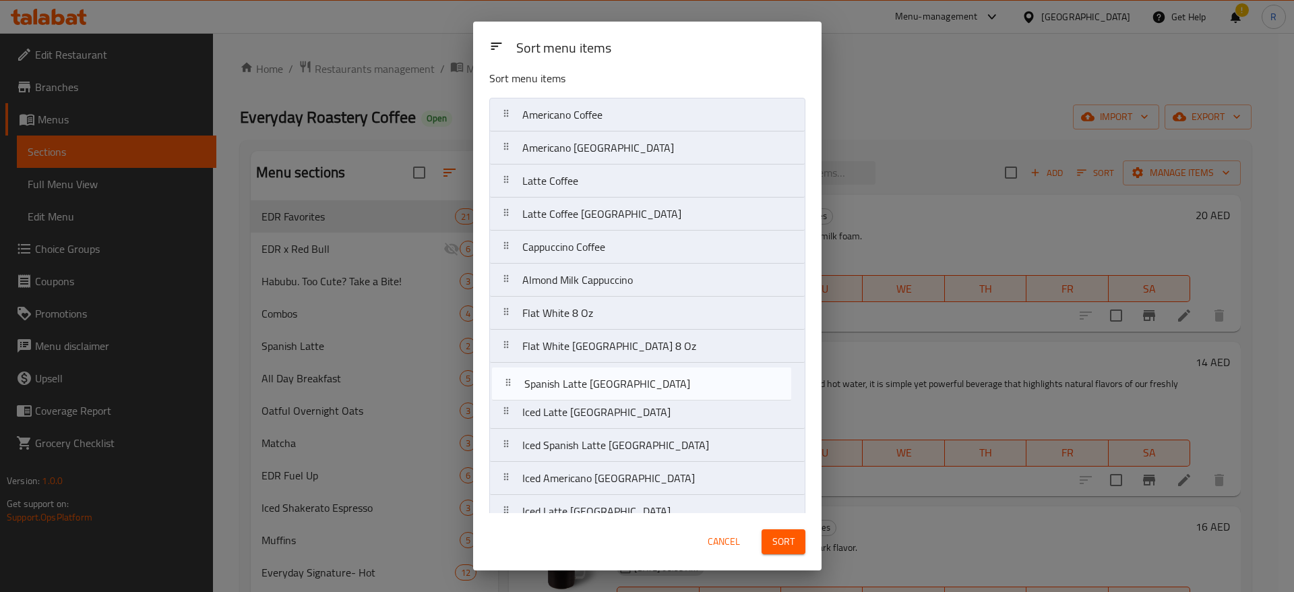
drag, startPoint x: 621, startPoint y: 426, endPoint x: 623, endPoint y: 385, distance: 41.2
click at [623, 385] on nav "Americano Coffee Americano Brazil Latte Coffee Latte Coffee Brazil Cappuccino C…" at bounding box center [647, 445] width 316 height 695
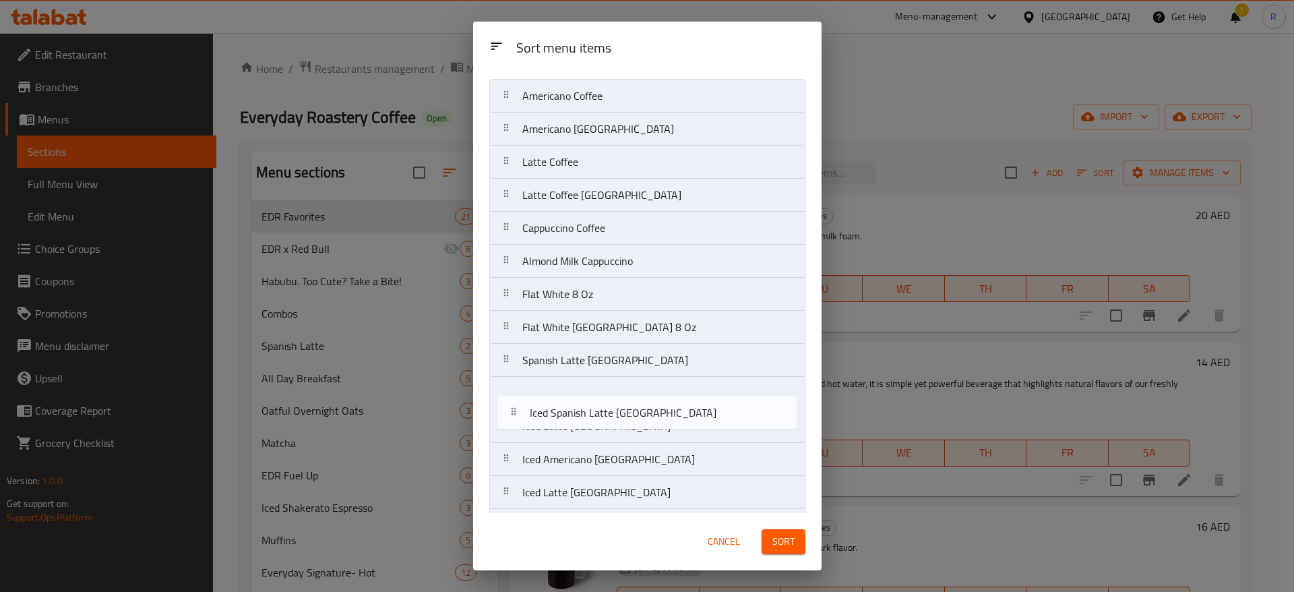
scroll to position [32, 0]
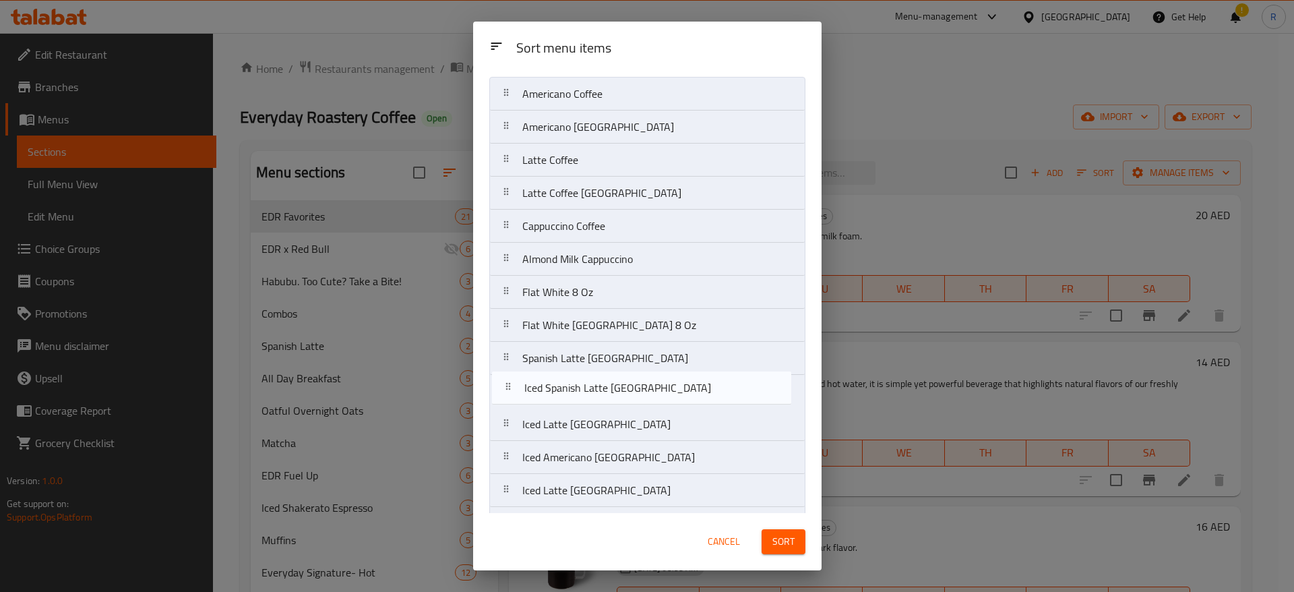
drag, startPoint x: 625, startPoint y: 448, endPoint x: 632, endPoint y: 384, distance: 64.5
click at [632, 384] on nav "Americano Coffee Americano Brazil Latte Coffee Latte Coffee Brazil Cappuccino C…" at bounding box center [647, 424] width 316 height 695
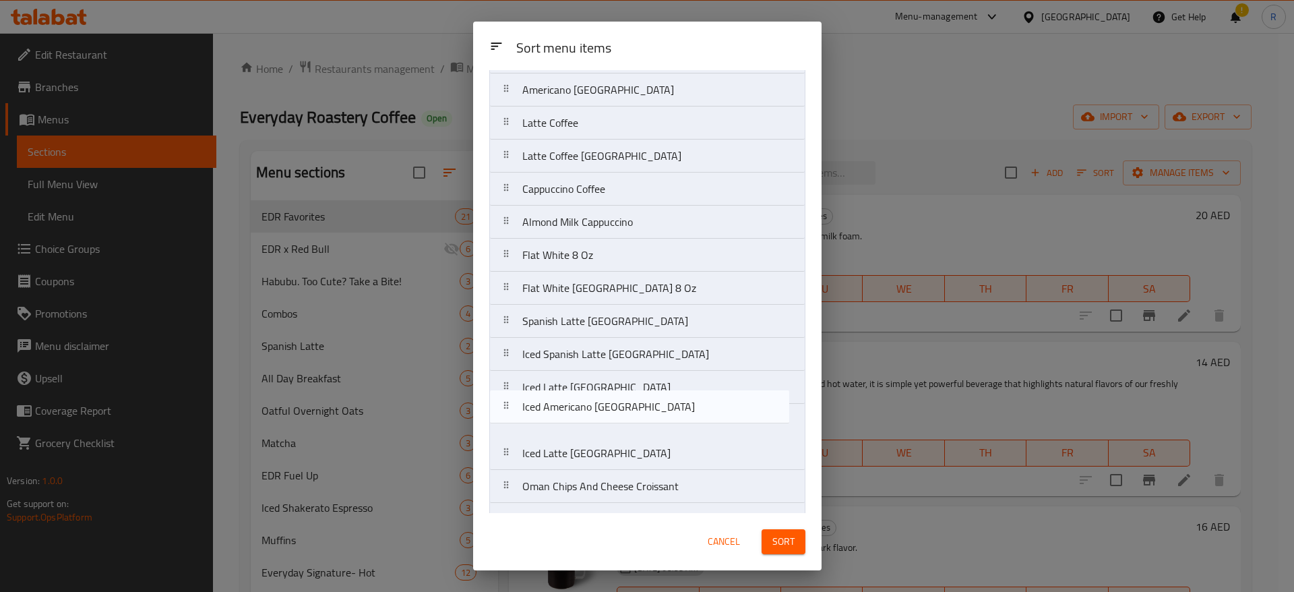
scroll to position [75, 0]
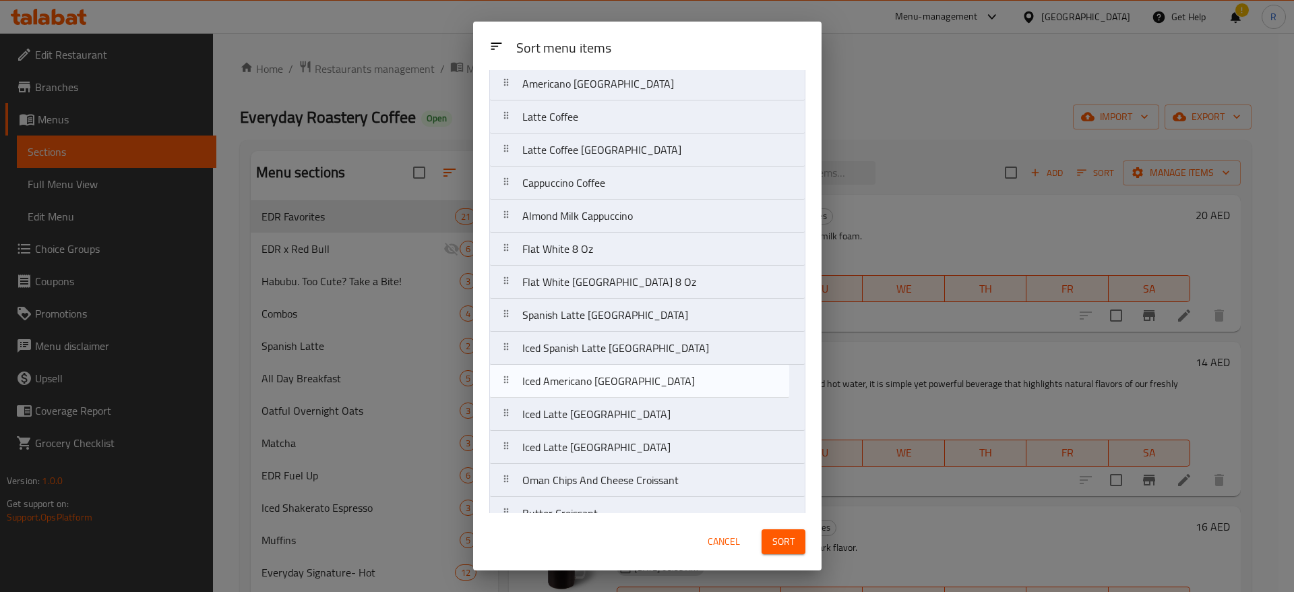
drag, startPoint x: 625, startPoint y: 462, endPoint x: 625, endPoint y: 381, distance: 80.2
click at [625, 381] on nav "Americano Coffee Americano Brazil Latte Coffee Latte Coffee Brazil Cappuccino C…" at bounding box center [647, 381] width 316 height 695
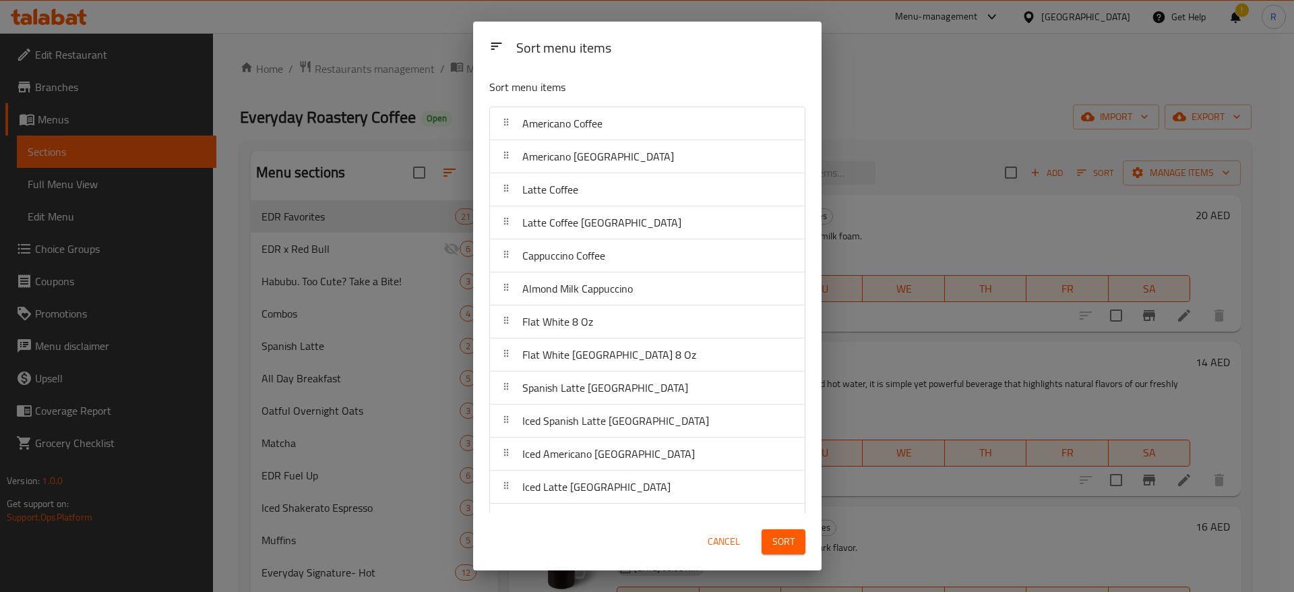
scroll to position [0, 0]
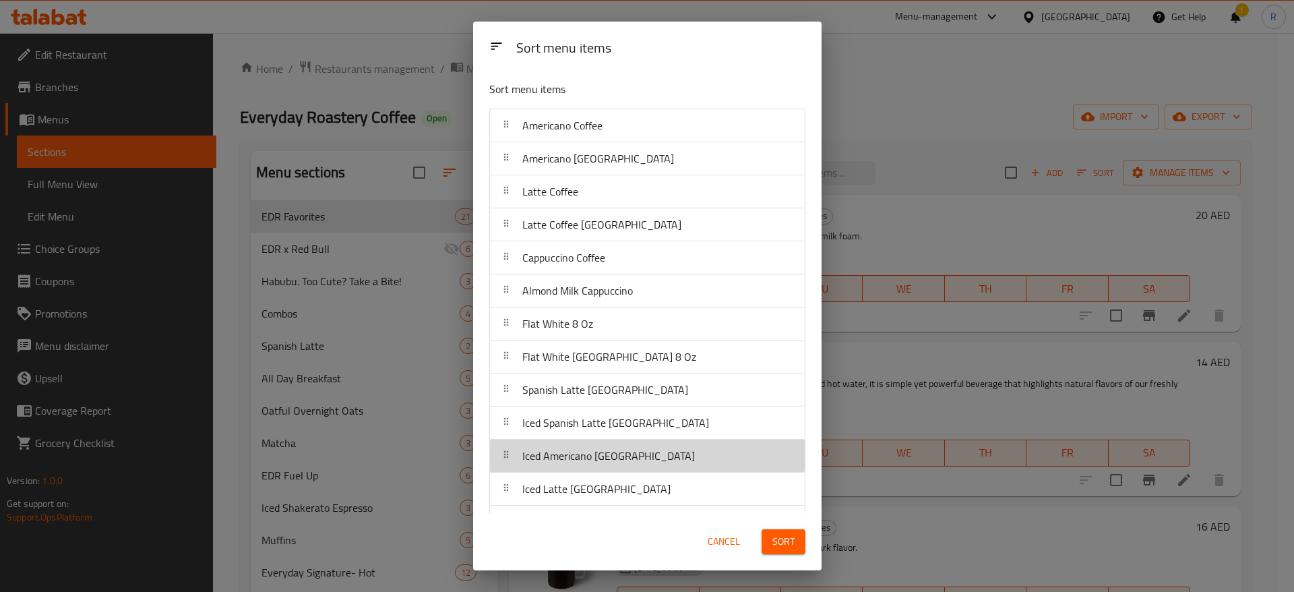
click at [650, 464] on div "Iced Americano [GEOGRAPHIC_DATA]" at bounding box center [647, 455] width 304 height 32
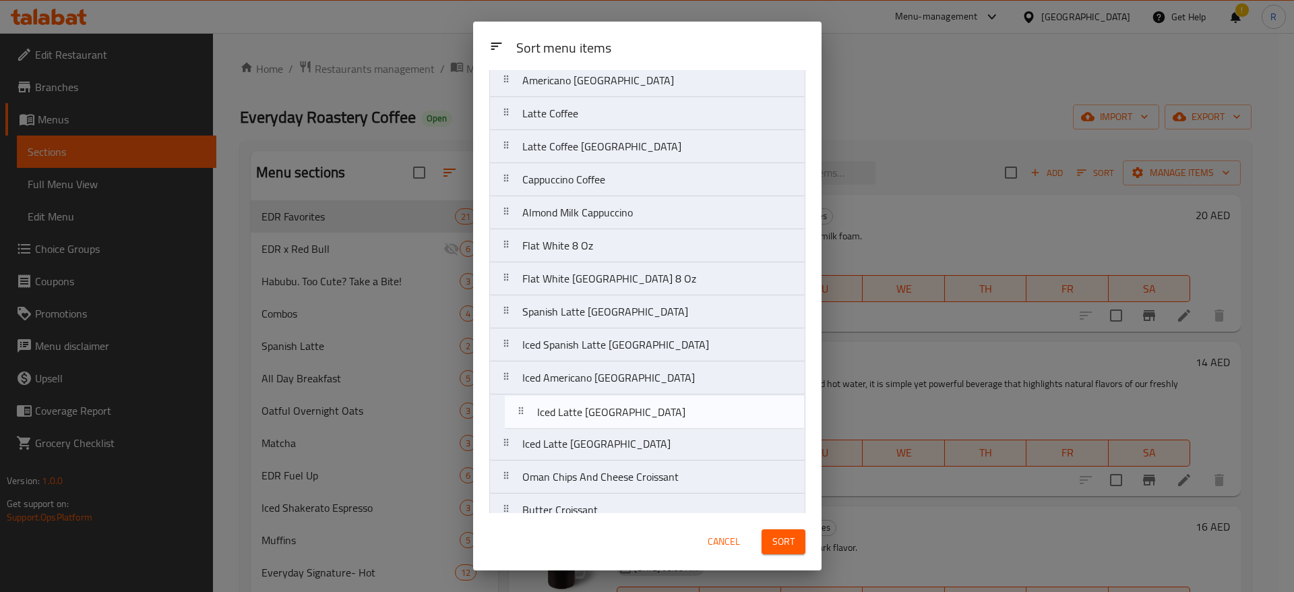
scroll to position [82, 0]
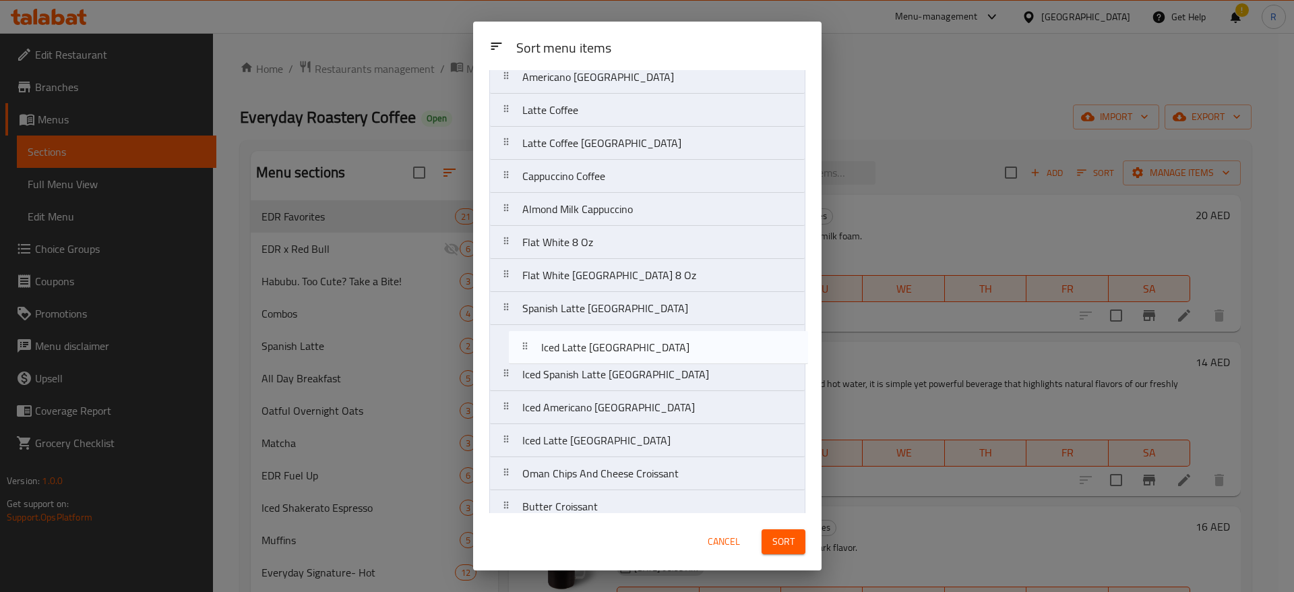
drag, startPoint x: 654, startPoint y: 497, endPoint x: 674, endPoint y: 348, distance: 150.9
click at [674, 348] on nav "Americano Coffee Americano Brazil Latte Coffee Latte Coffee Brazil Cappuccino C…" at bounding box center [647, 374] width 316 height 695
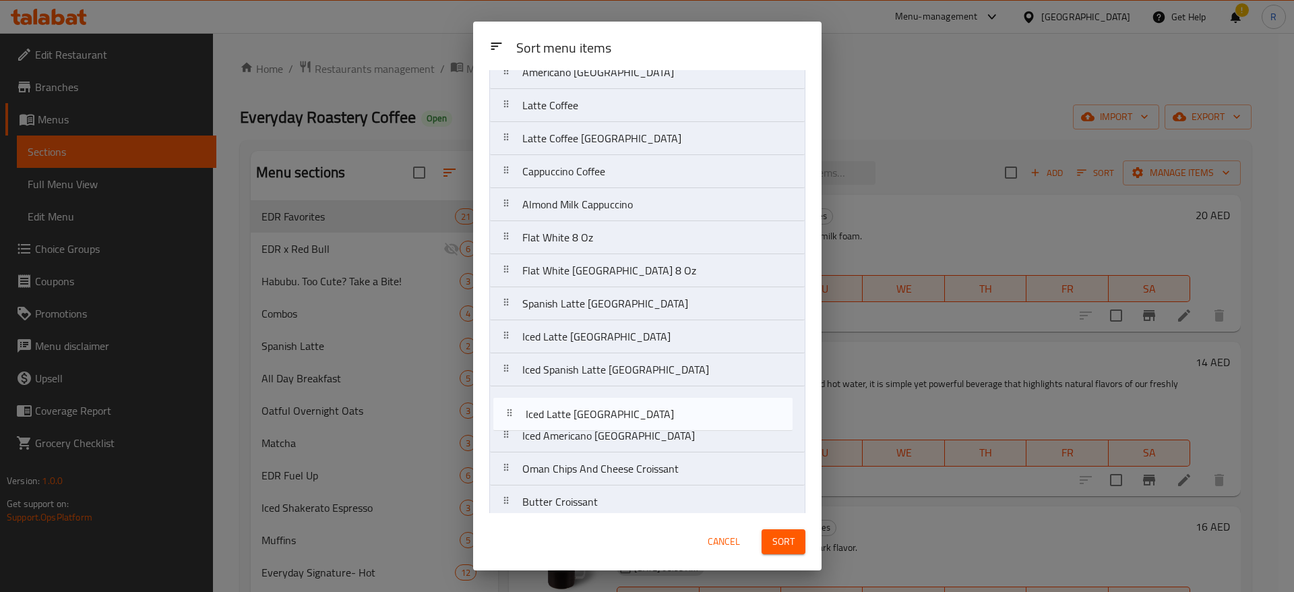
scroll to position [88, 0]
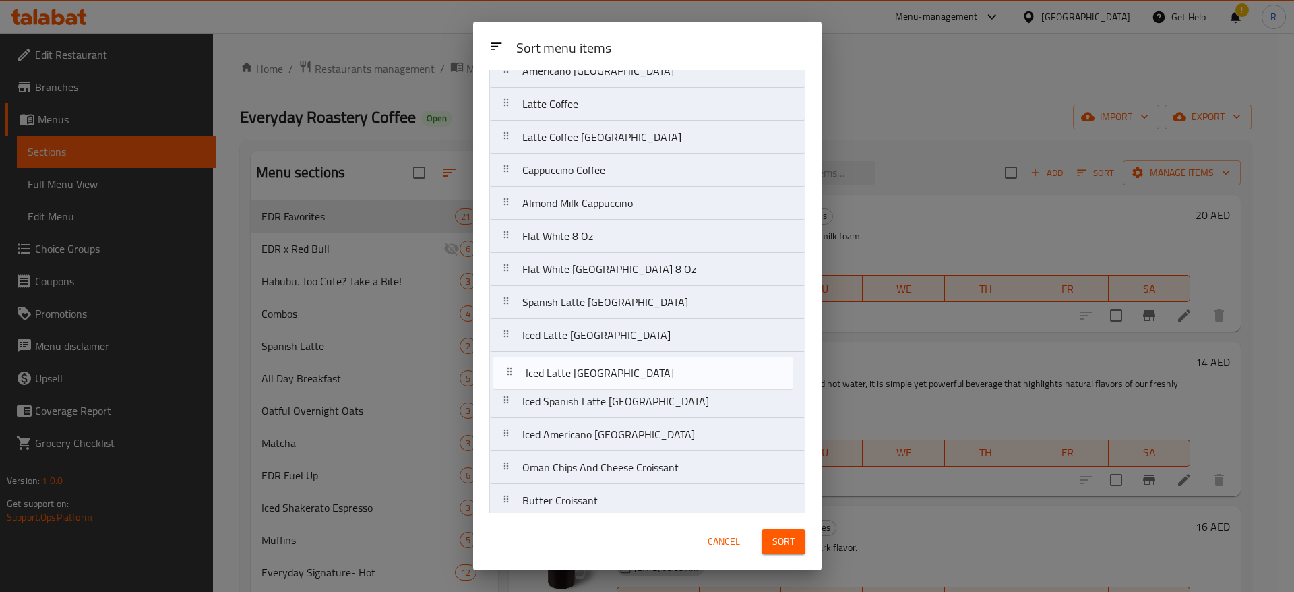
drag, startPoint x: 621, startPoint y: 447, endPoint x: 625, endPoint y: 378, distance: 68.9
click at [625, 378] on nav "Americano Coffee Americano Brazil Latte Coffee Latte Coffee Brazil Cappuccino C…" at bounding box center [647, 368] width 316 height 695
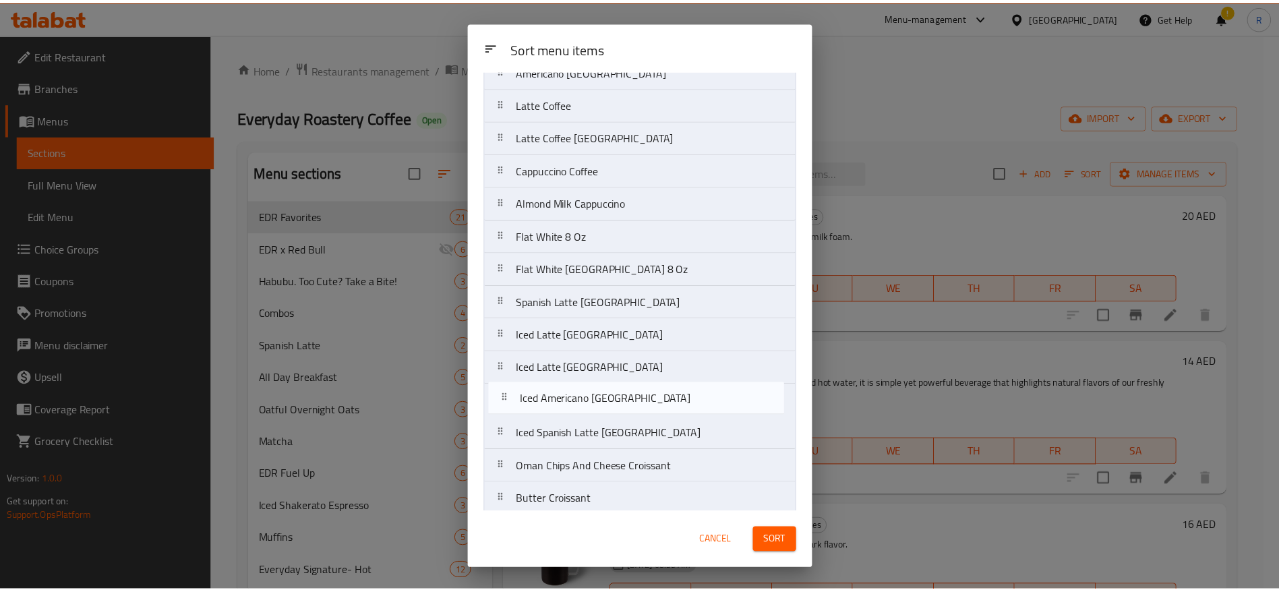
scroll to position [92, 0]
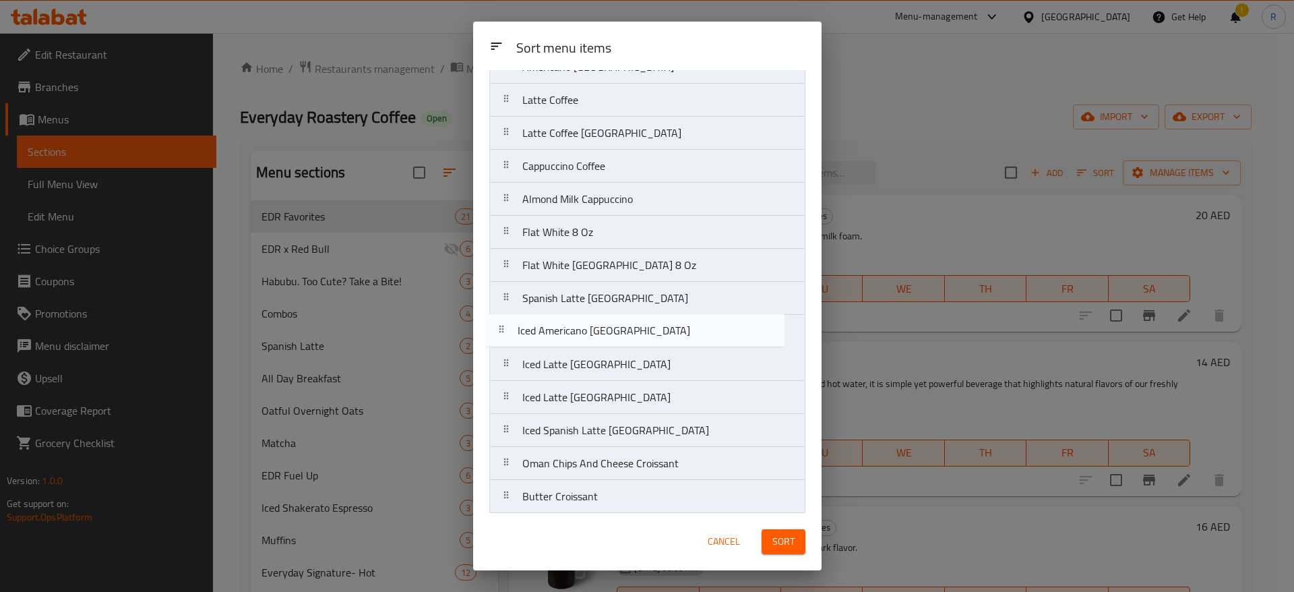
drag, startPoint x: 634, startPoint y: 434, endPoint x: 630, endPoint y: 326, distance: 108.6
click at [630, 326] on nav "Americano Coffee Americano Brazil Latte Coffee Latte Coffee Brazil Cappuccino C…" at bounding box center [647, 364] width 316 height 695
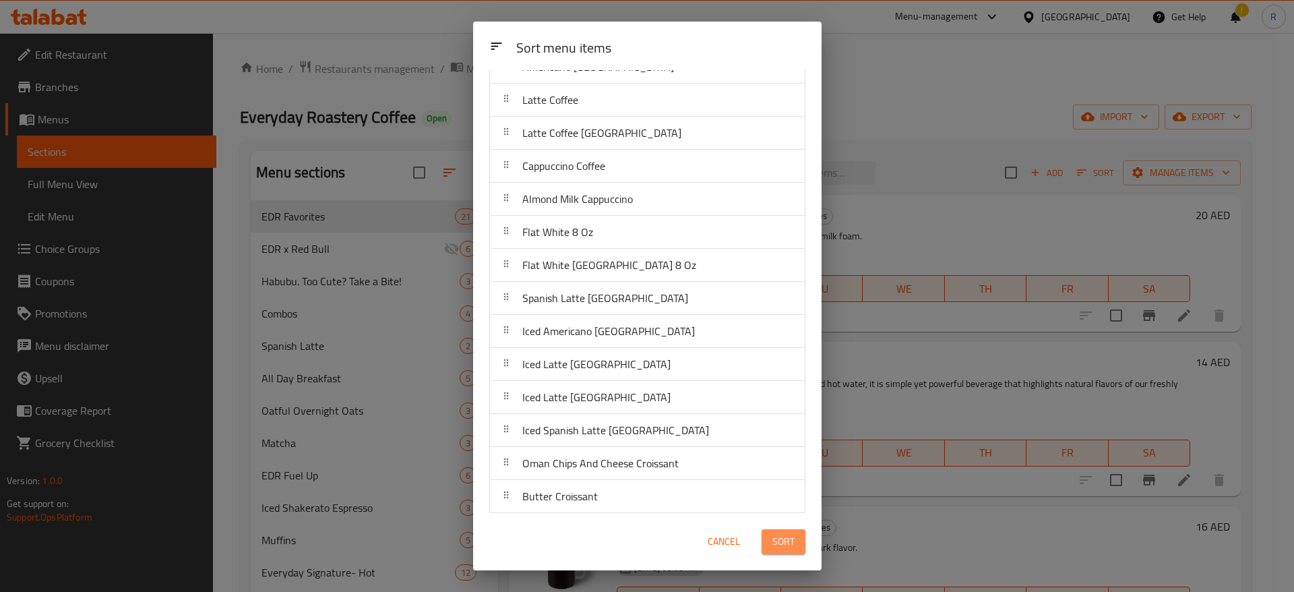
click at [789, 540] on span "Sort" at bounding box center [783, 541] width 22 height 17
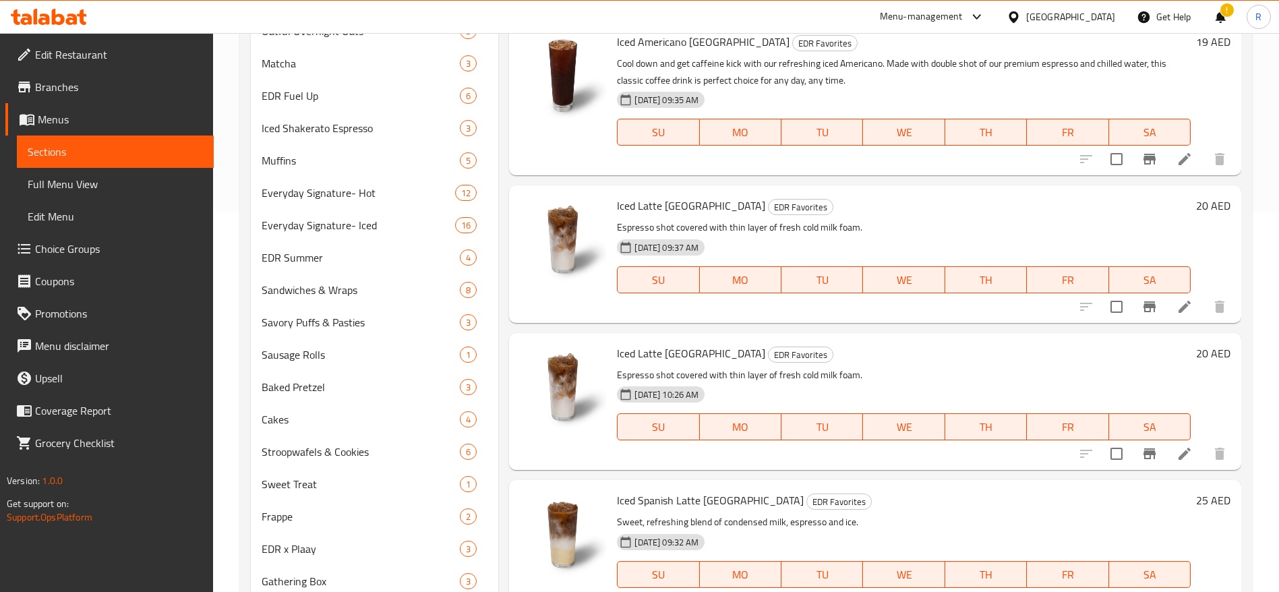
scroll to position [382, 0]
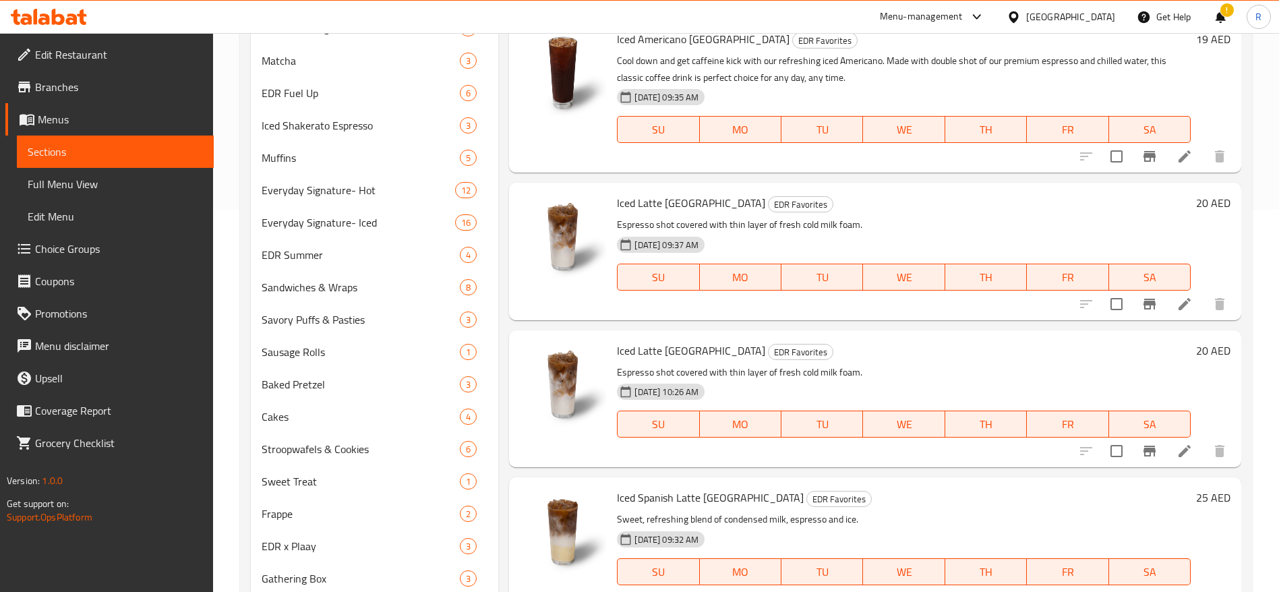
click at [1258, 366] on div "Home / Restaurants management / Menus / Sections Everyday Roastery Coffee Open …" at bounding box center [746, 193] width 1066 height 1084
click at [1143, 448] on icon "Branch-specific-item" at bounding box center [1149, 451] width 12 height 11
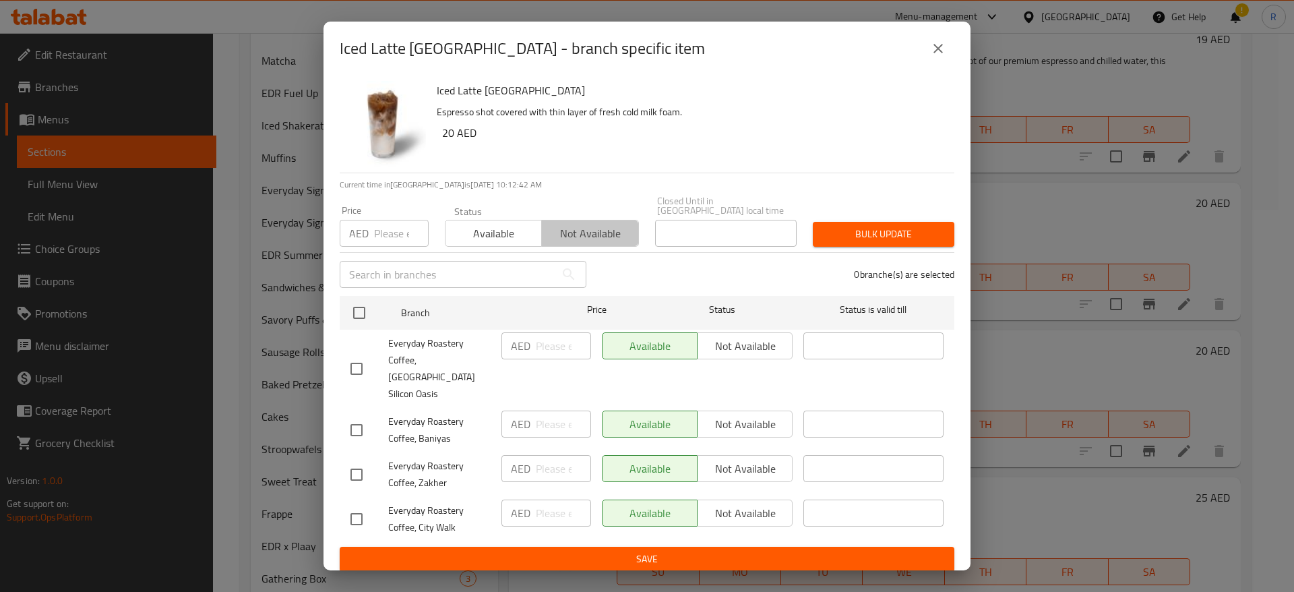
click at [595, 239] on span "Not available" at bounding box center [590, 234] width 86 height 20
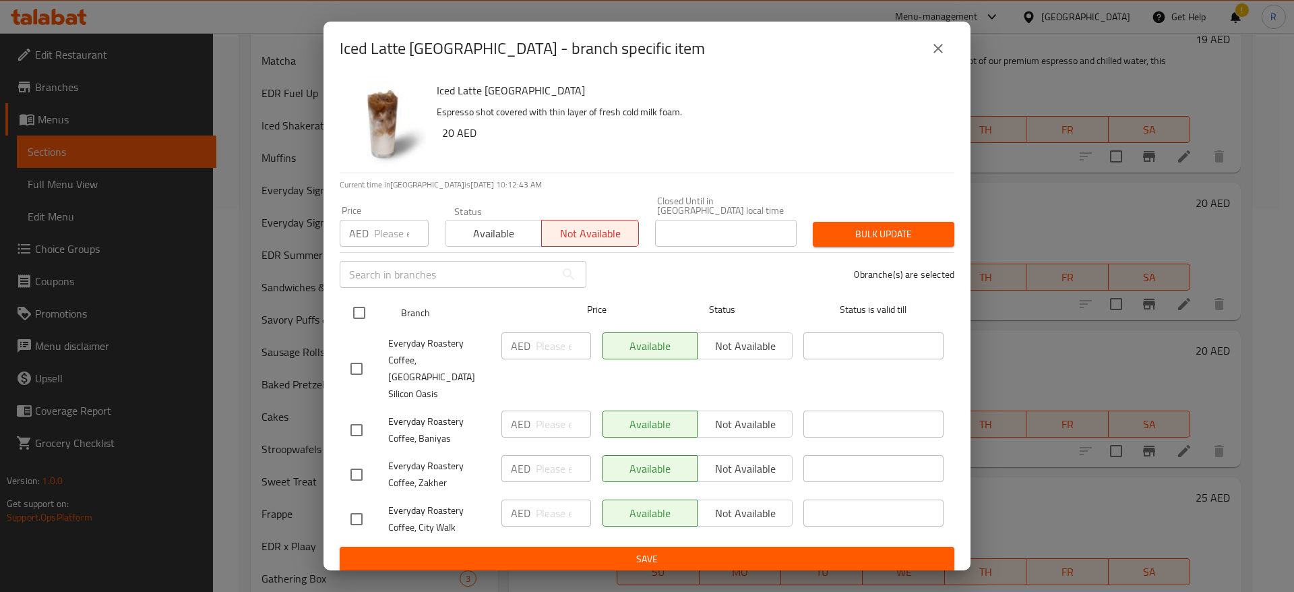
click at [353, 318] on input "checkbox" at bounding box center [359, 313] width 28 height 28
checkbox input "true"
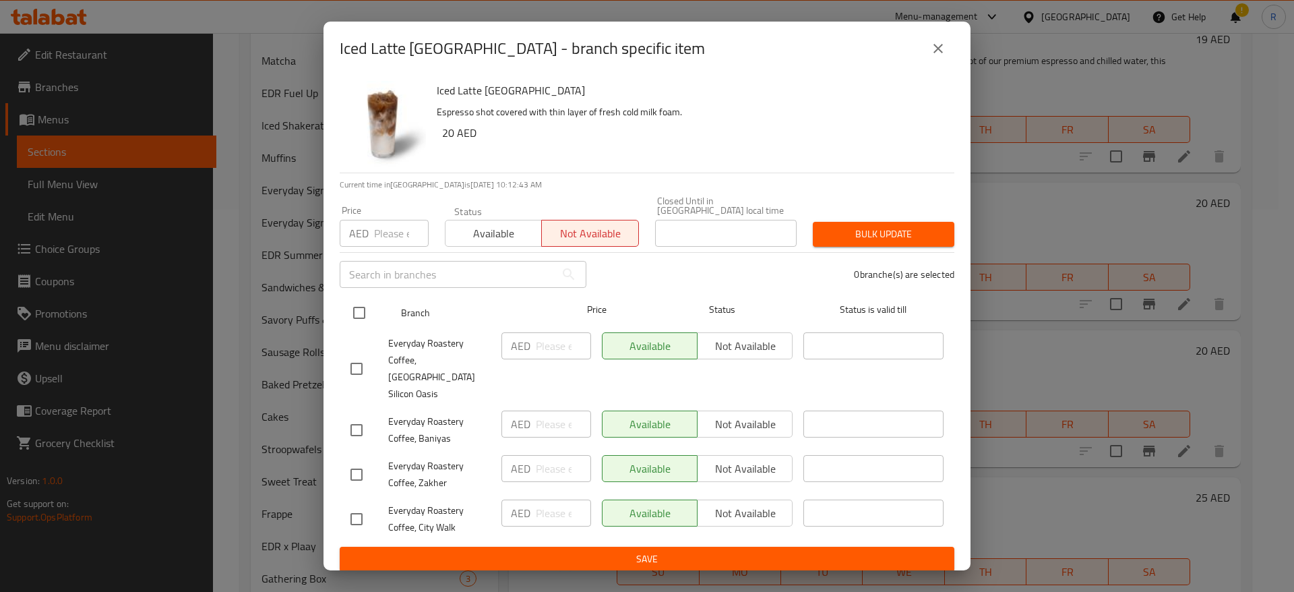
checkbox input "true"
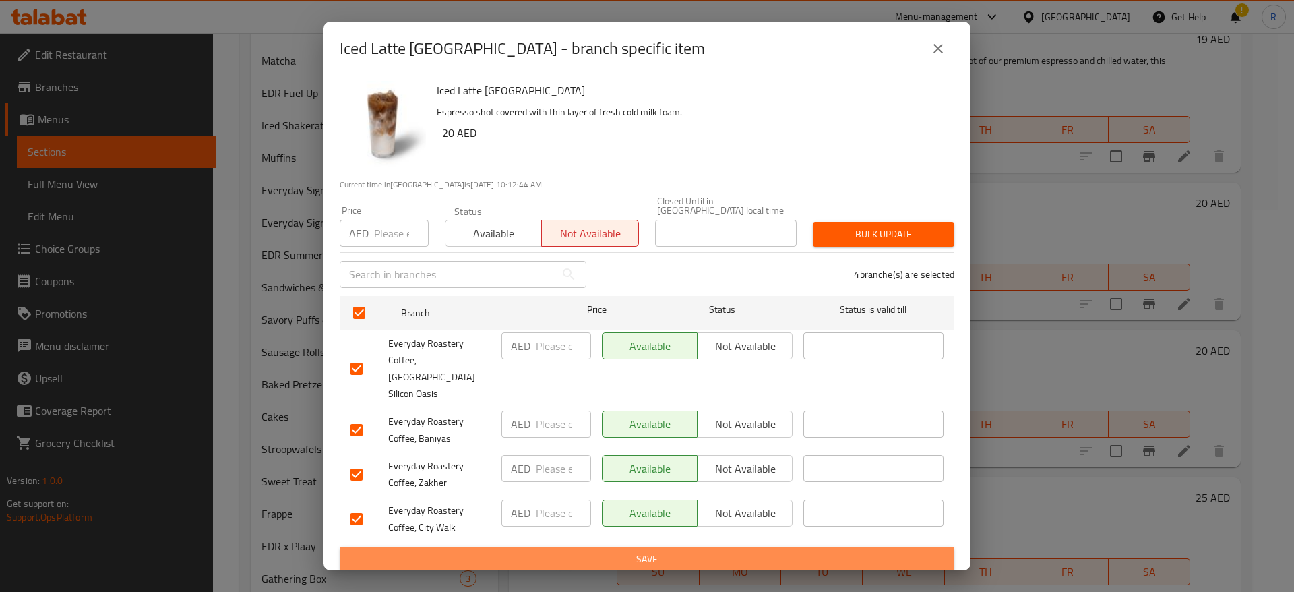
click at [624, 551] on span "Save" at bounding box center [646, 559] width 593 height 17
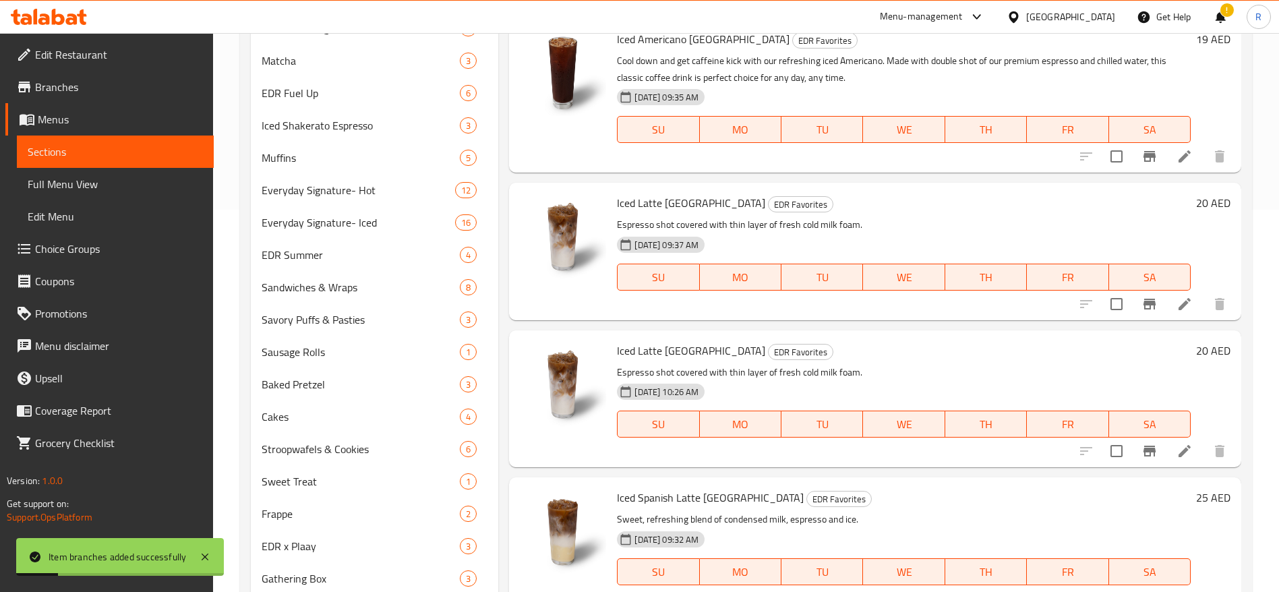
click at [1225, 344] on div "Iced Latte Brazil EDR Favorites Espresso shot covered with thin layer of fresh …" at bounding box center [875, 398] width 732 height 137
click at [1141, 453] on icon "Branch-specific-item" at bounding box center [1149, 451] width 16 height 16
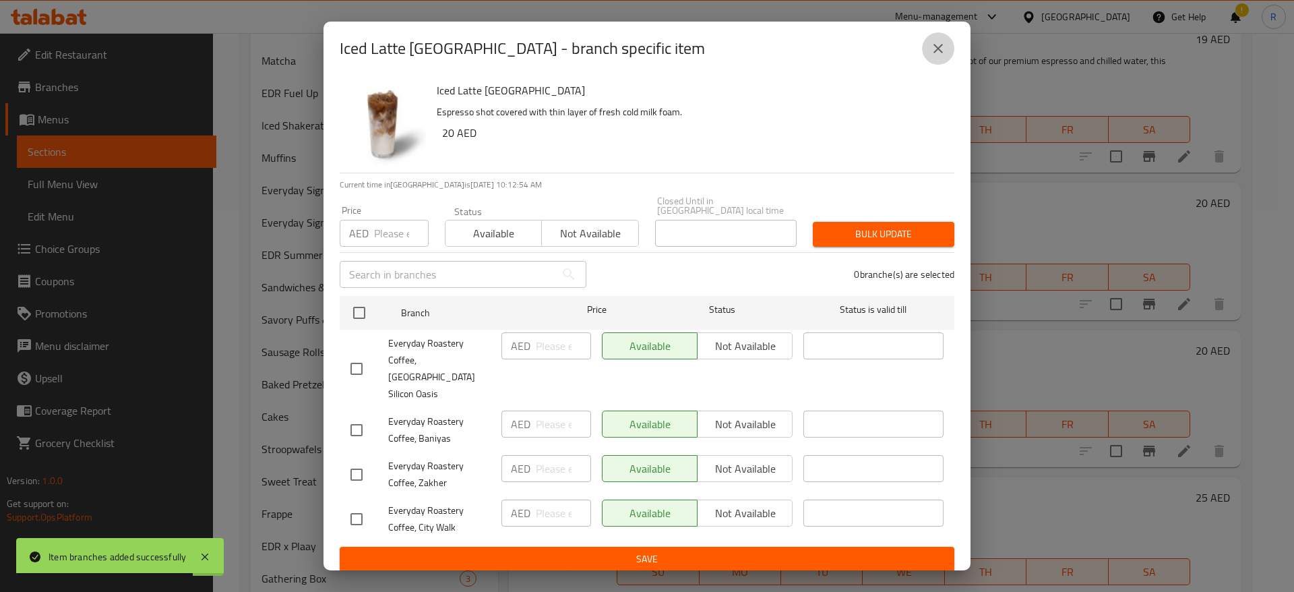
click at [947, 56] on button "close" at bounding box center [938, 48] width 32 height 32
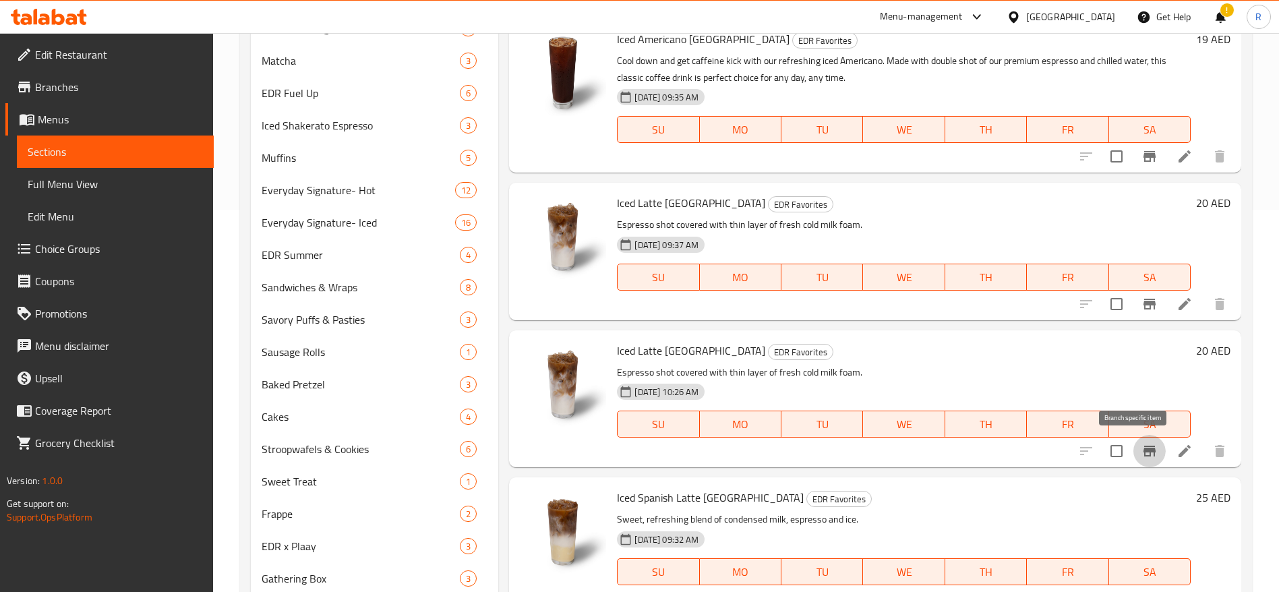
click at [1143, 448] on icon "Branch-specific-item" at bounding box center [1149, 451] width 12 height 11
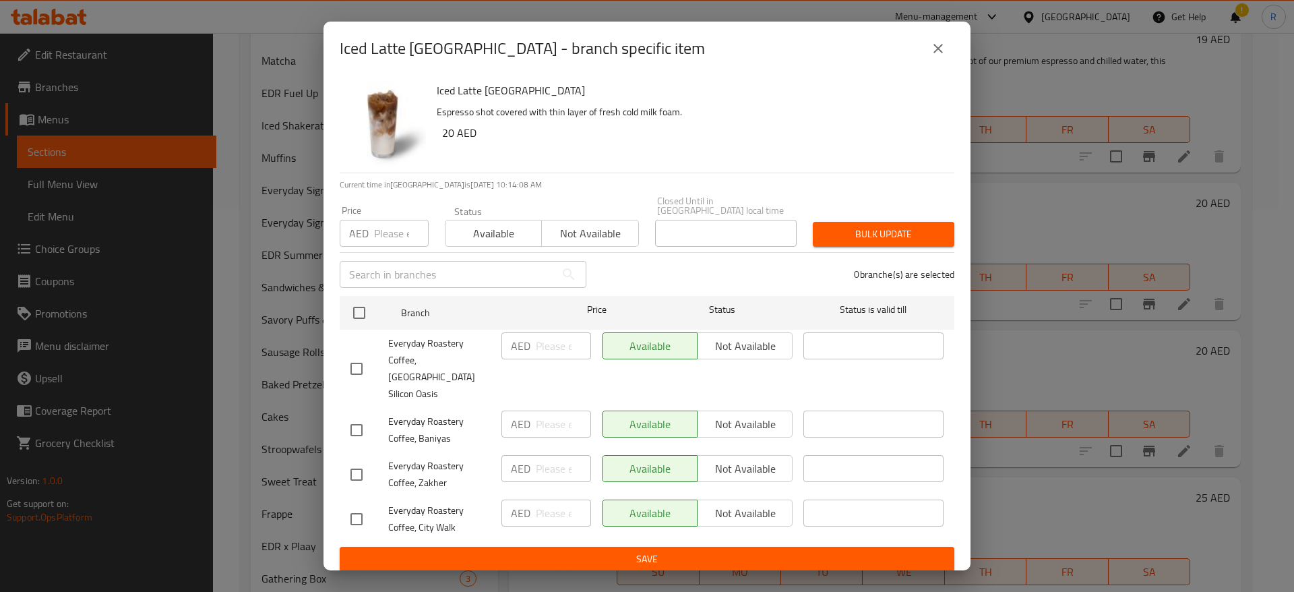
click at [578, 227] on span "Not available" at bounding box center [590, 234] width 86 height 20
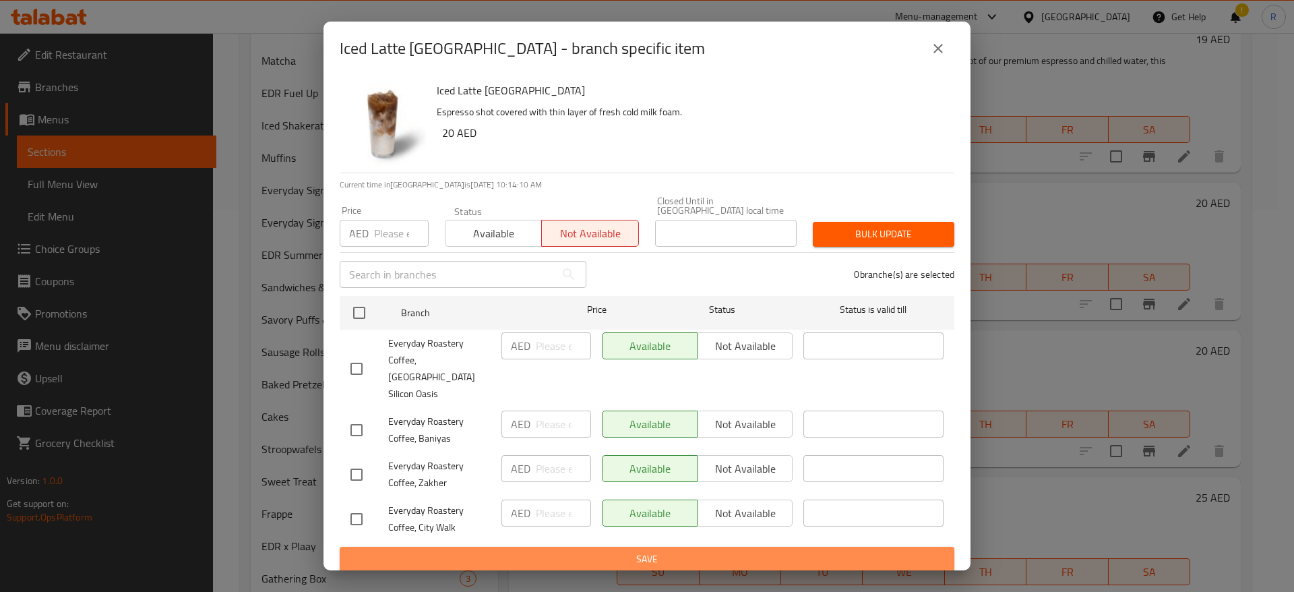
click at [656, 551] on span "Save" at bounding box center [646, 559] width 593 height 17
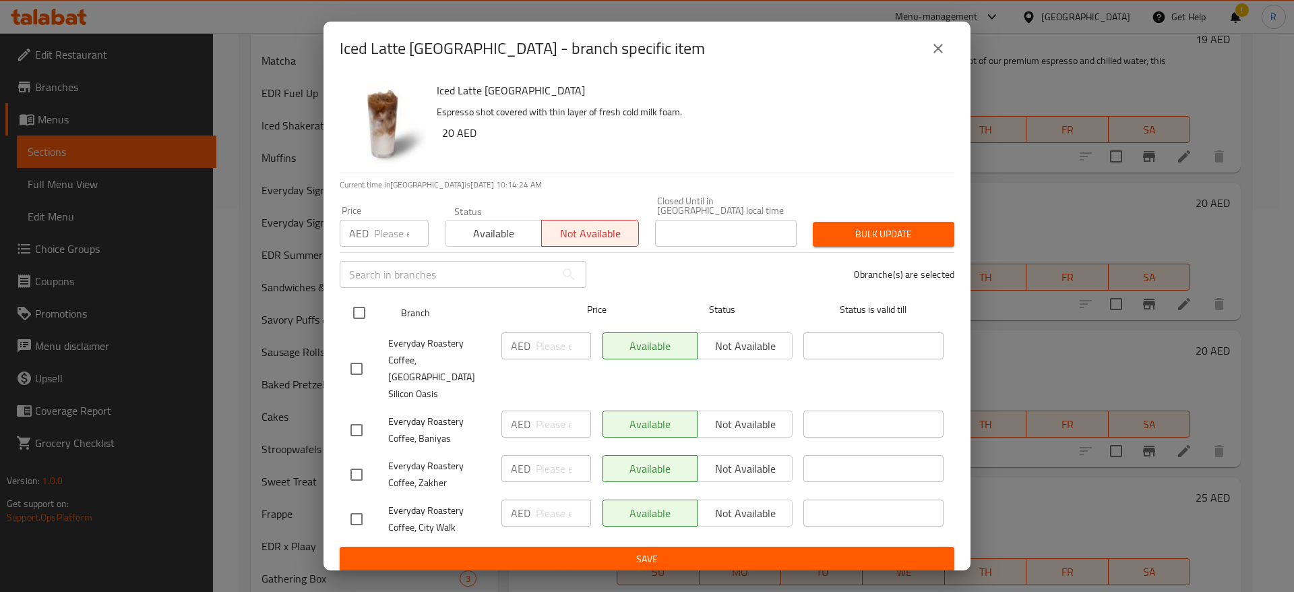
click at [355, 312] on input "checkbox" at bounding box center [359, 313] width 28 height 28
checkbox input "true"
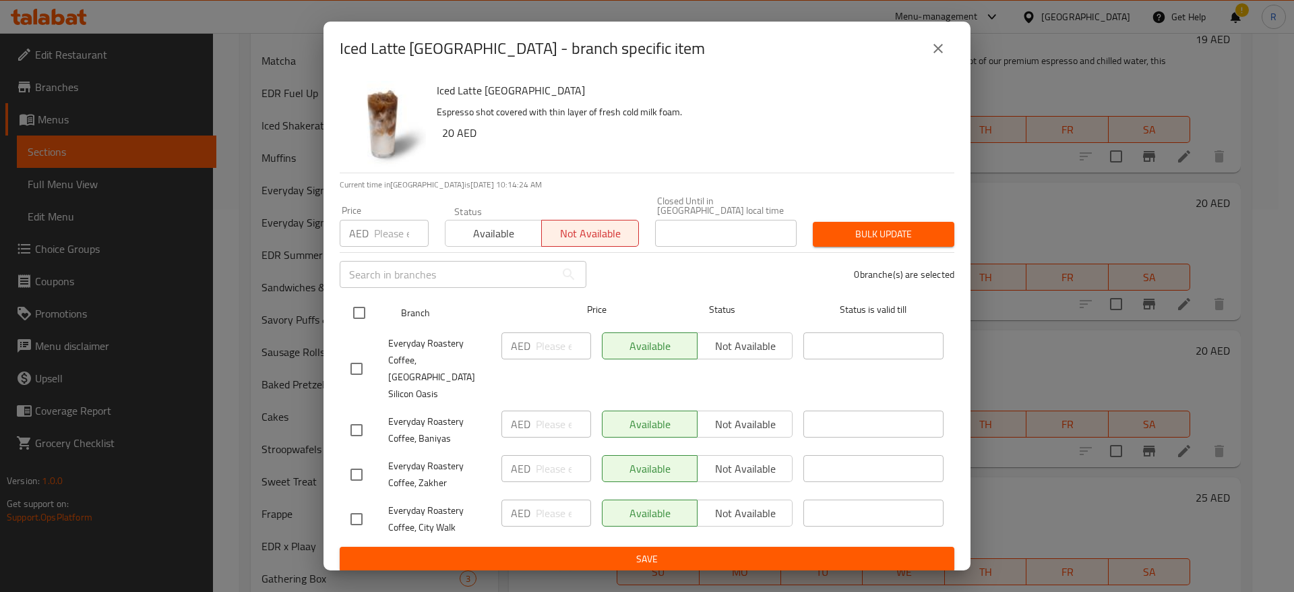
checkbox input "true"
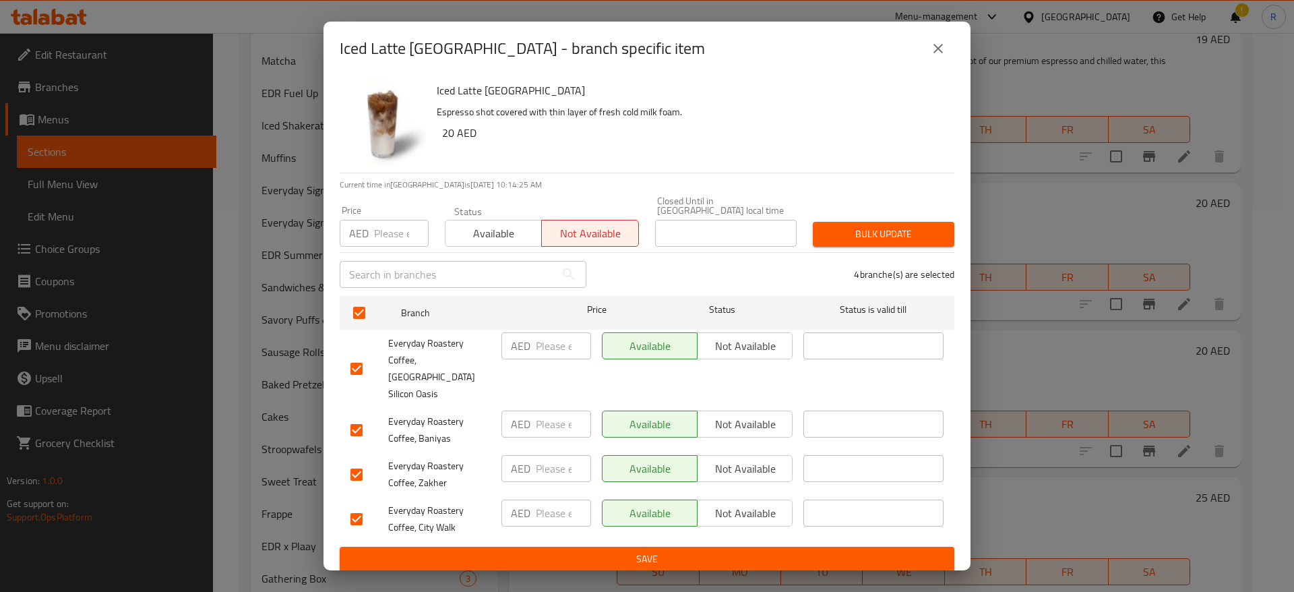
click at [621, 551] on span "Save" at bounding box center [646, 559] width 593 height 17
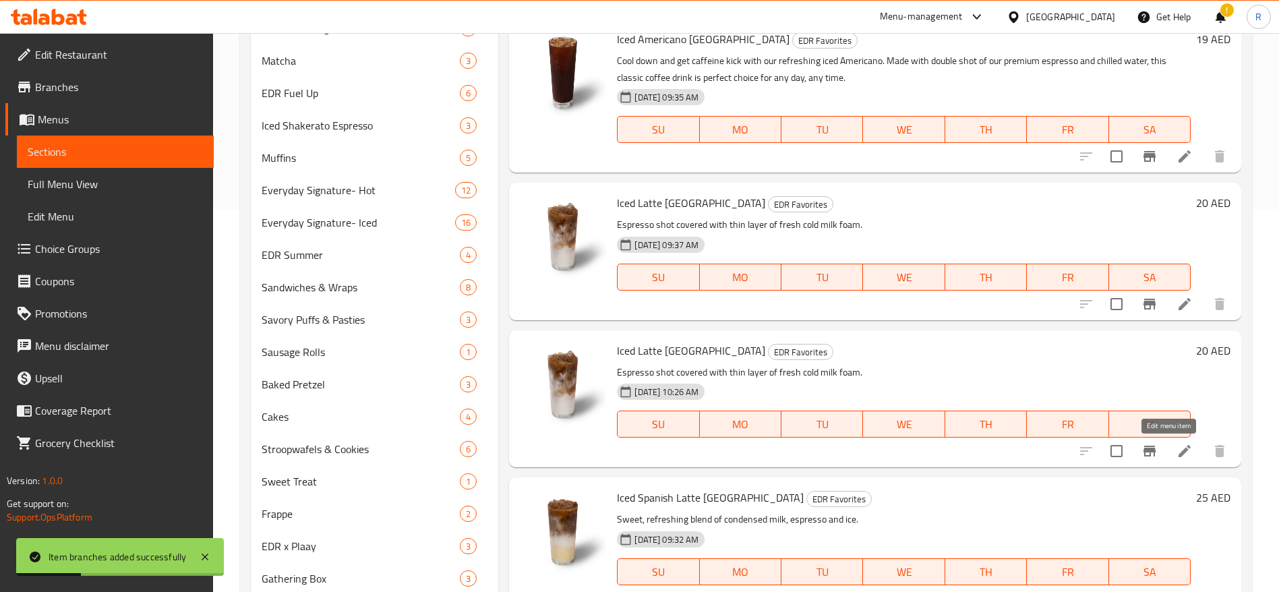
click at [1176, 455] on icon at bounding box center [1184, 451] width 16 height 16
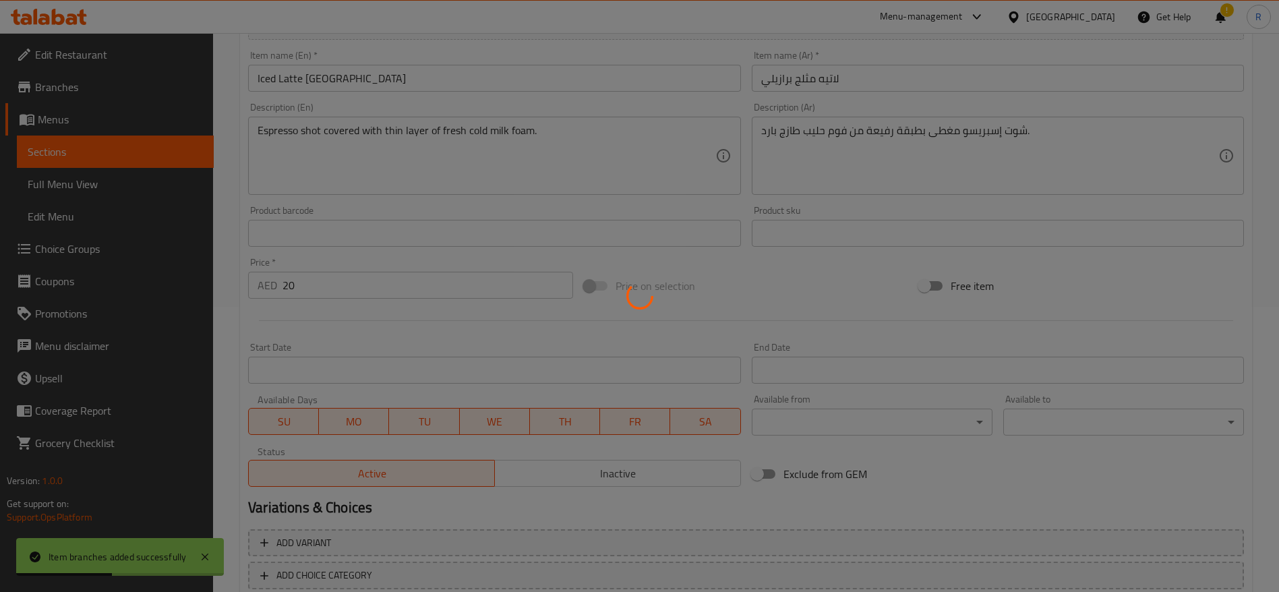
scroll to position [369, 0]
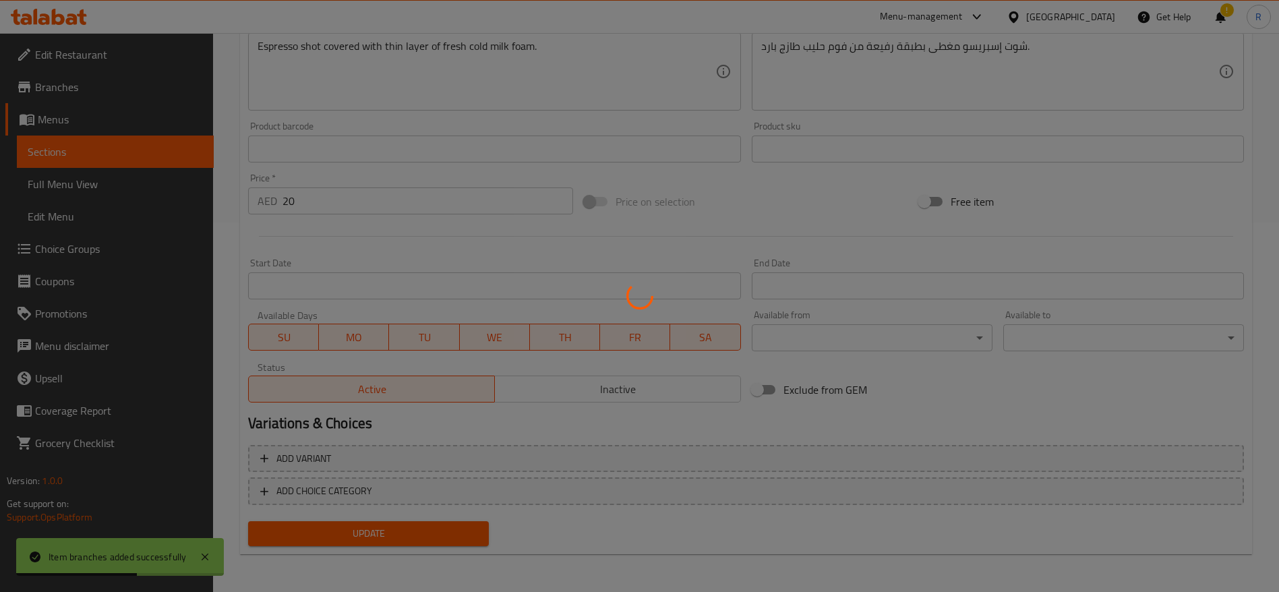
click at [604, 389] on div at bounding box center [639, 296] width 1279 height 592
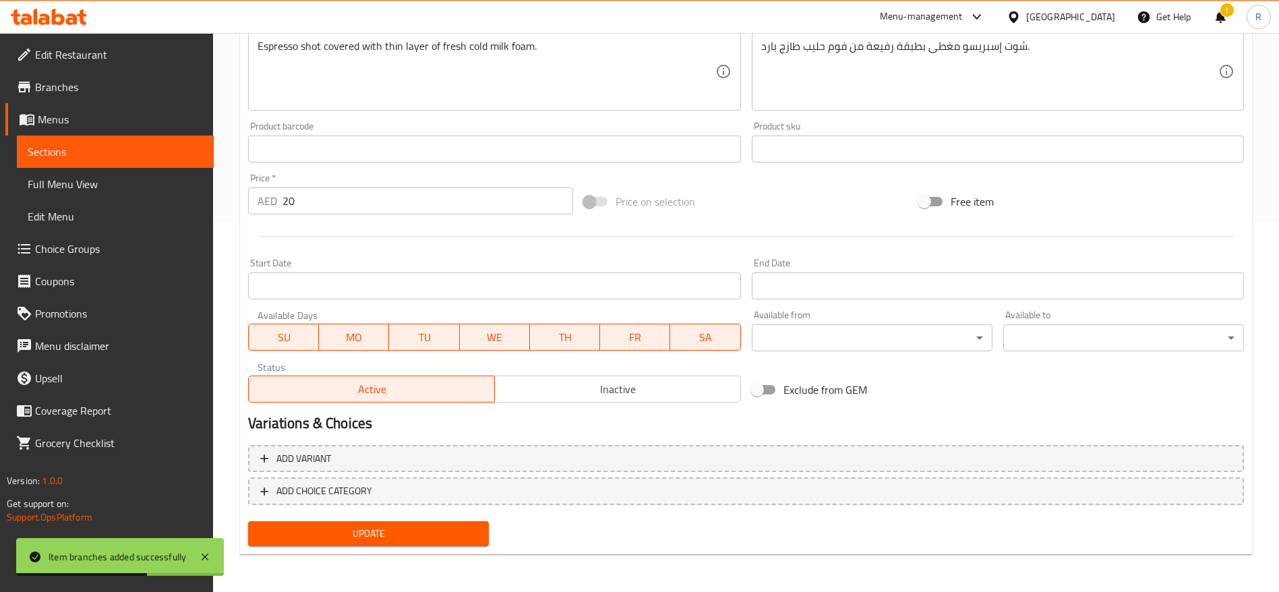
click at [604, 389] on span "Inactive" at bounding box center [617, 389] width 235 height 20
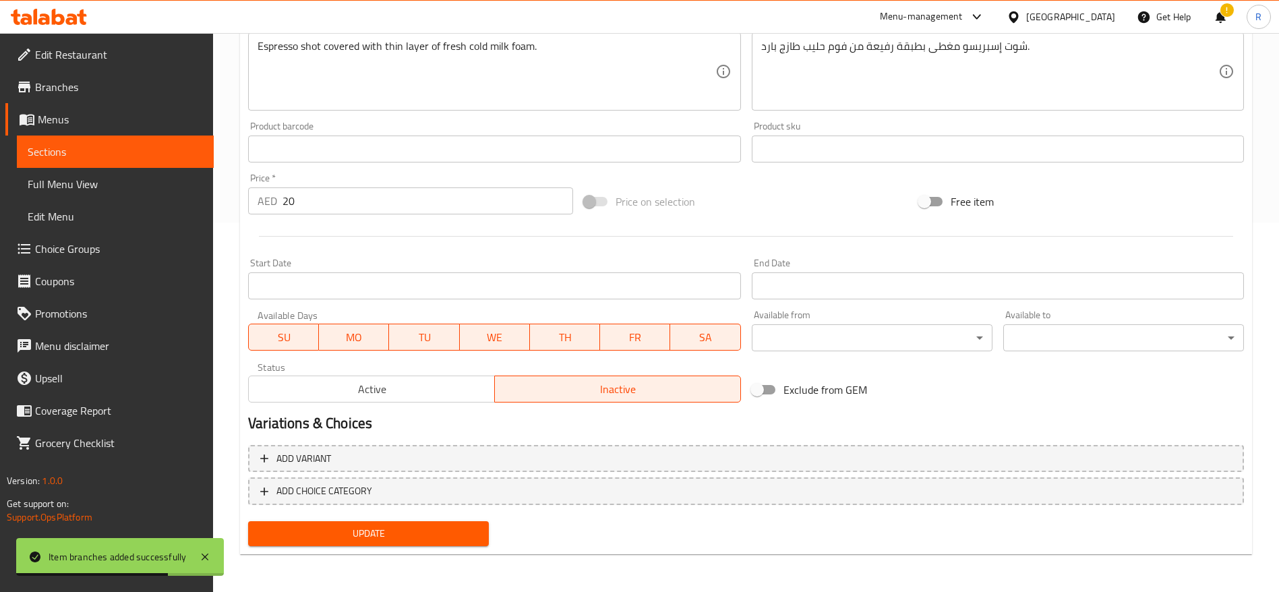
click at [390, 532] on span "Update" at bounding box center [368, 533] width 219 height 17
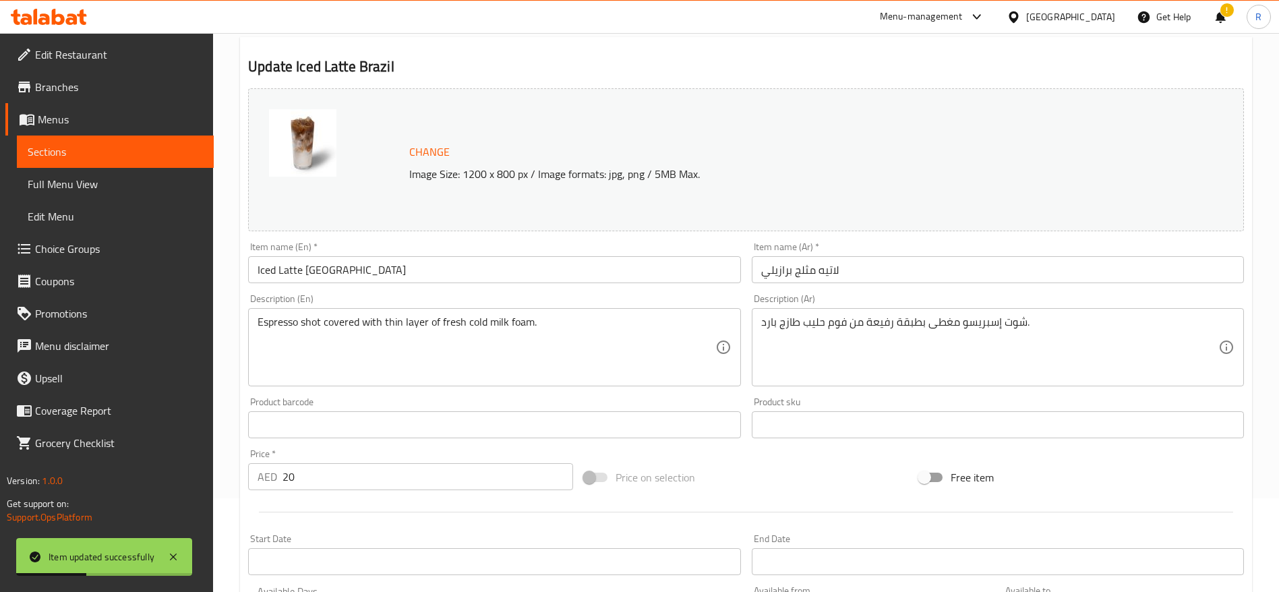
scroll to position [0, 0]
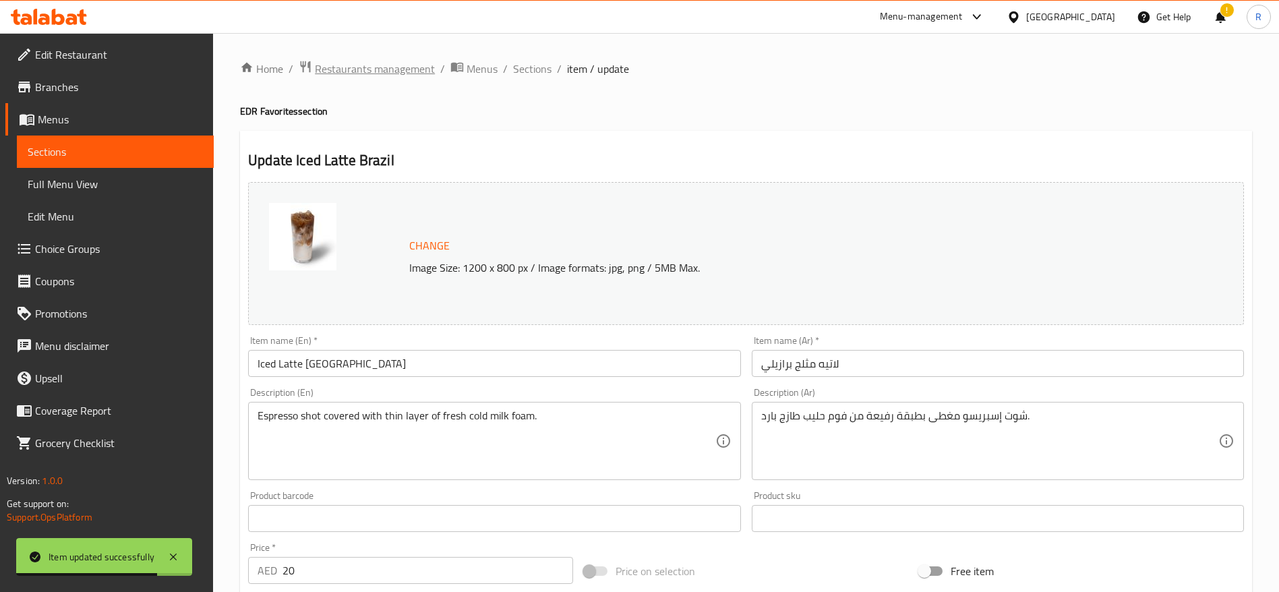
click at [381, 74] on span "Restaurants management" at bounding box center [375, 69] width 120 height 16
